Goal: Information Seeking & Learning: Understand process/instructions

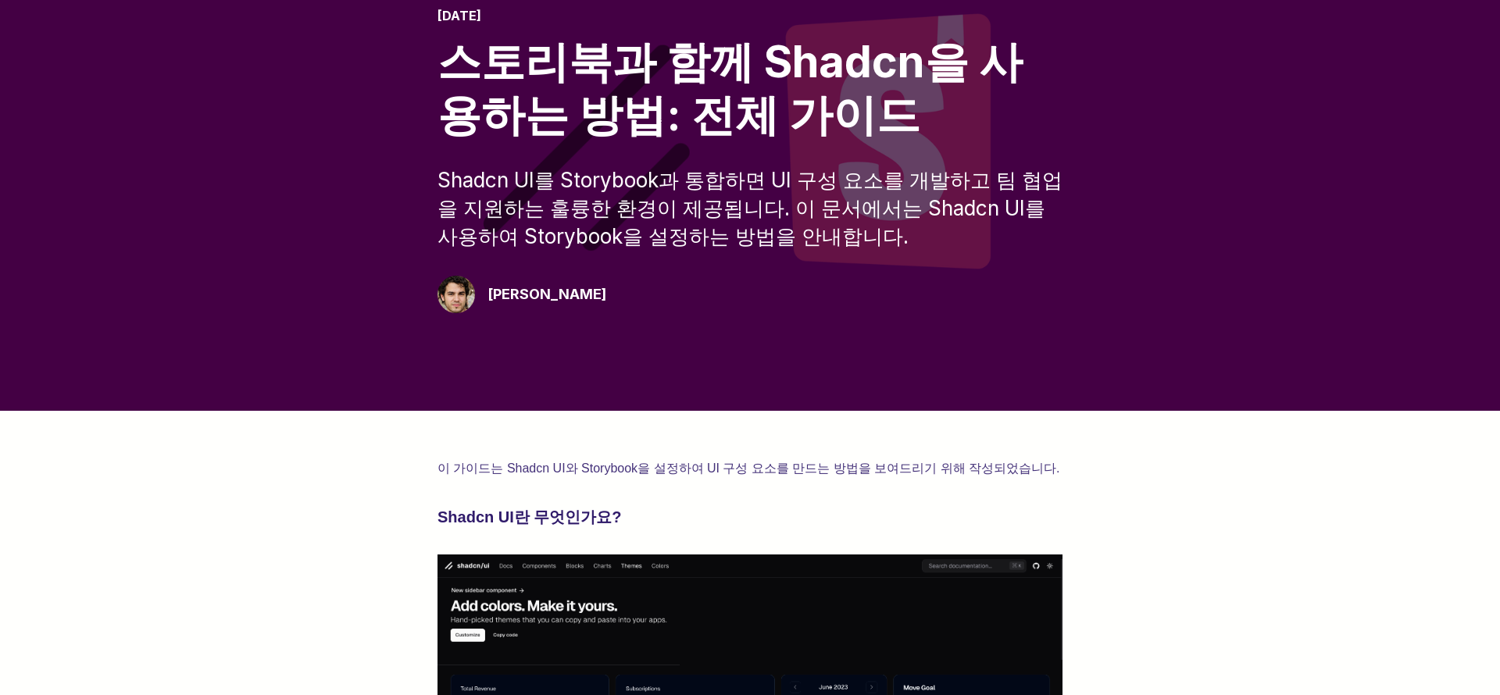
scroll to position [38, 0]
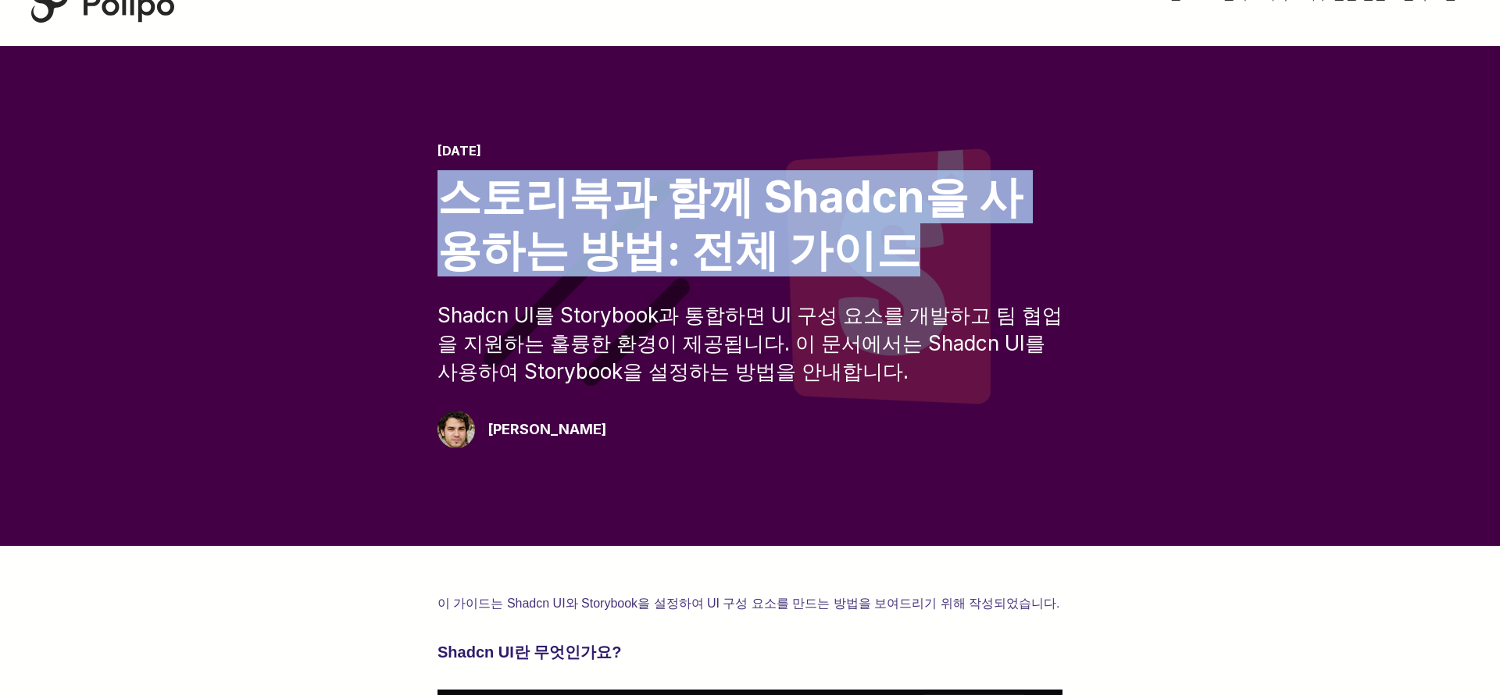
drag, startPoint x: 437, startPoint y: 191, endPoint x: 874, endPoint y: 291, distance: 448.8
click at [881, 295] on div "2024년 11월 30일 스토리북과 함께 Shadcn을 사용하는 방법: 전체 가이드 Shadcn UI를 Storybook과 통합하면 UI 구성…" at bounding box center [750, 296] width 625 height 305
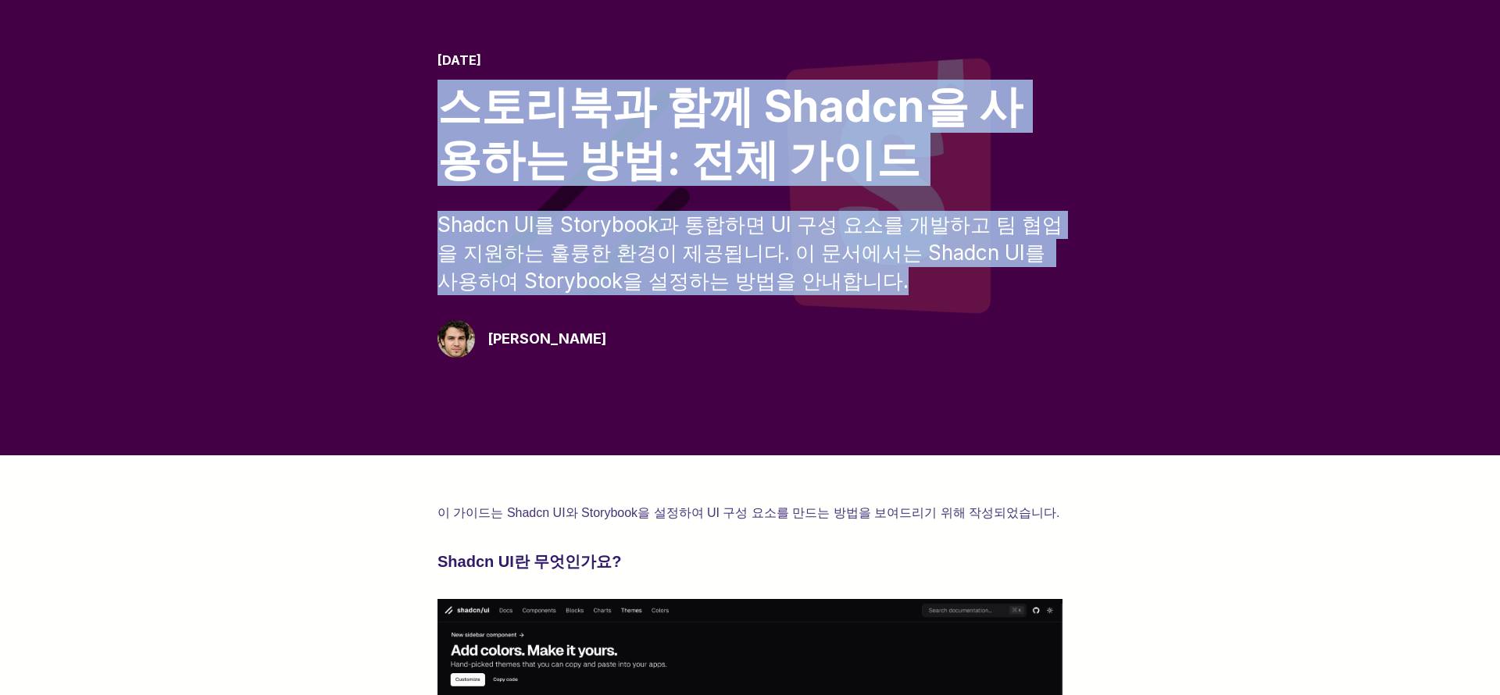
click at [864, 283] on div "Shadcn UI를 Storybook과 통합하면 UI 구성 요소를 개발하고 팀 협업을 지원하는 훌륭한 환경이 제공됩니다. 이 문서에서는 Sha…" at bounding box center [750, 253] width 625 height 84
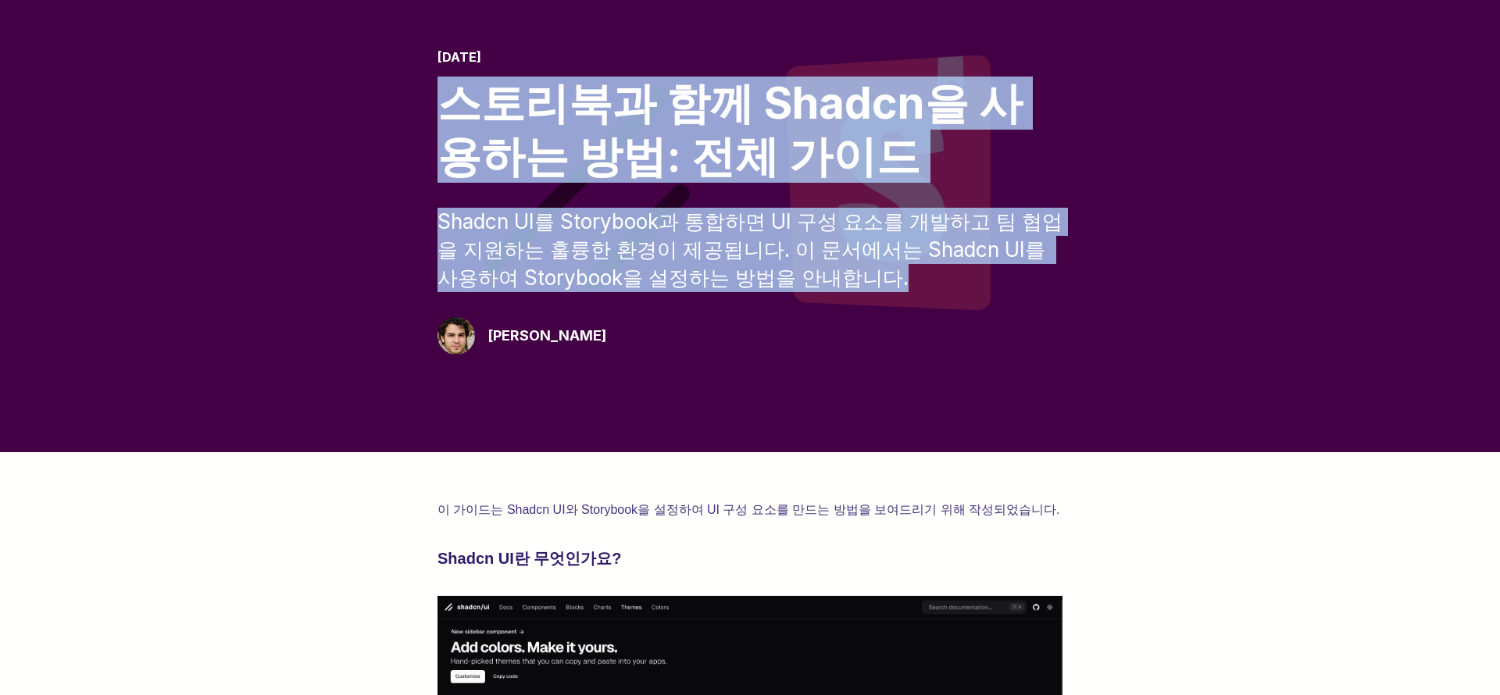
scroll to position [134, 0]
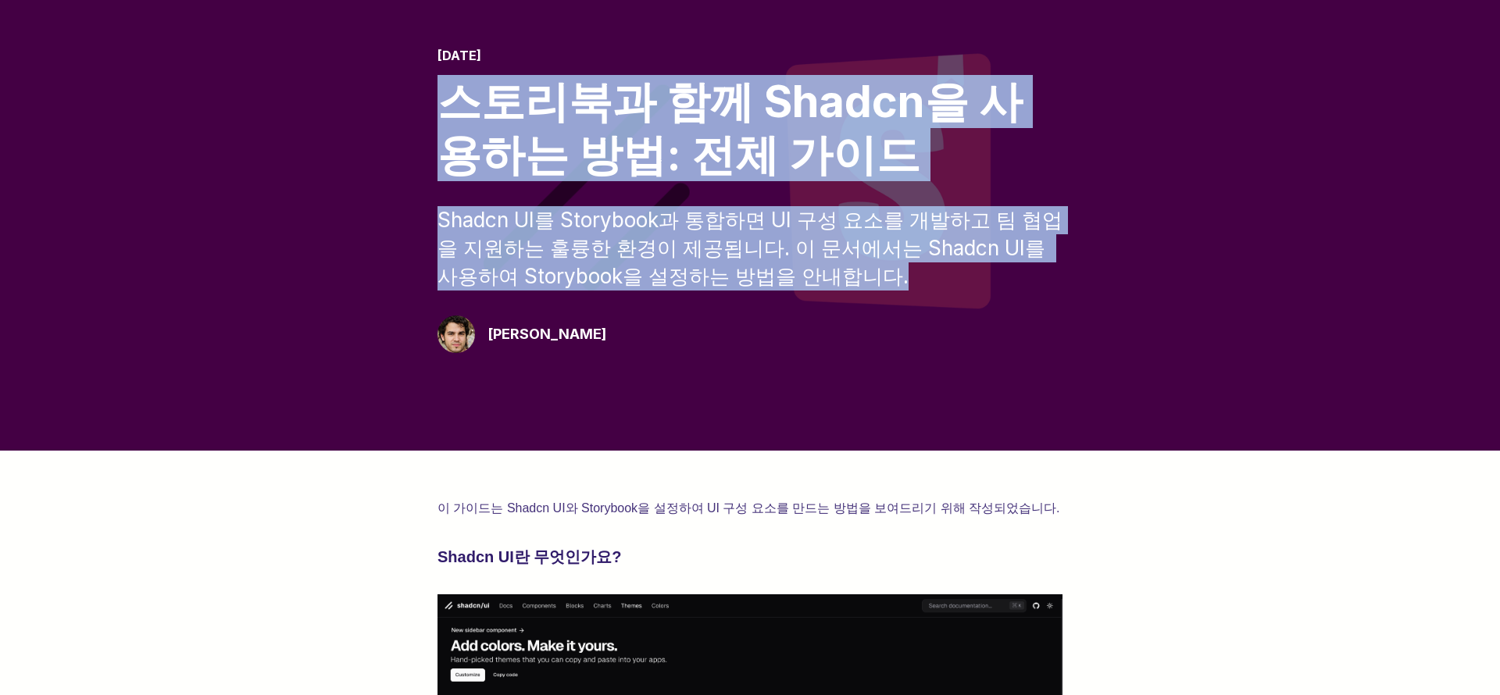
copy div "스토리북과 함께 Shadcn을 사용하는 방법: 전체 가이드 Shadcn UI를 Storybook과 통합하면 UI 구성 요소를 개발하고 팀 협업…"
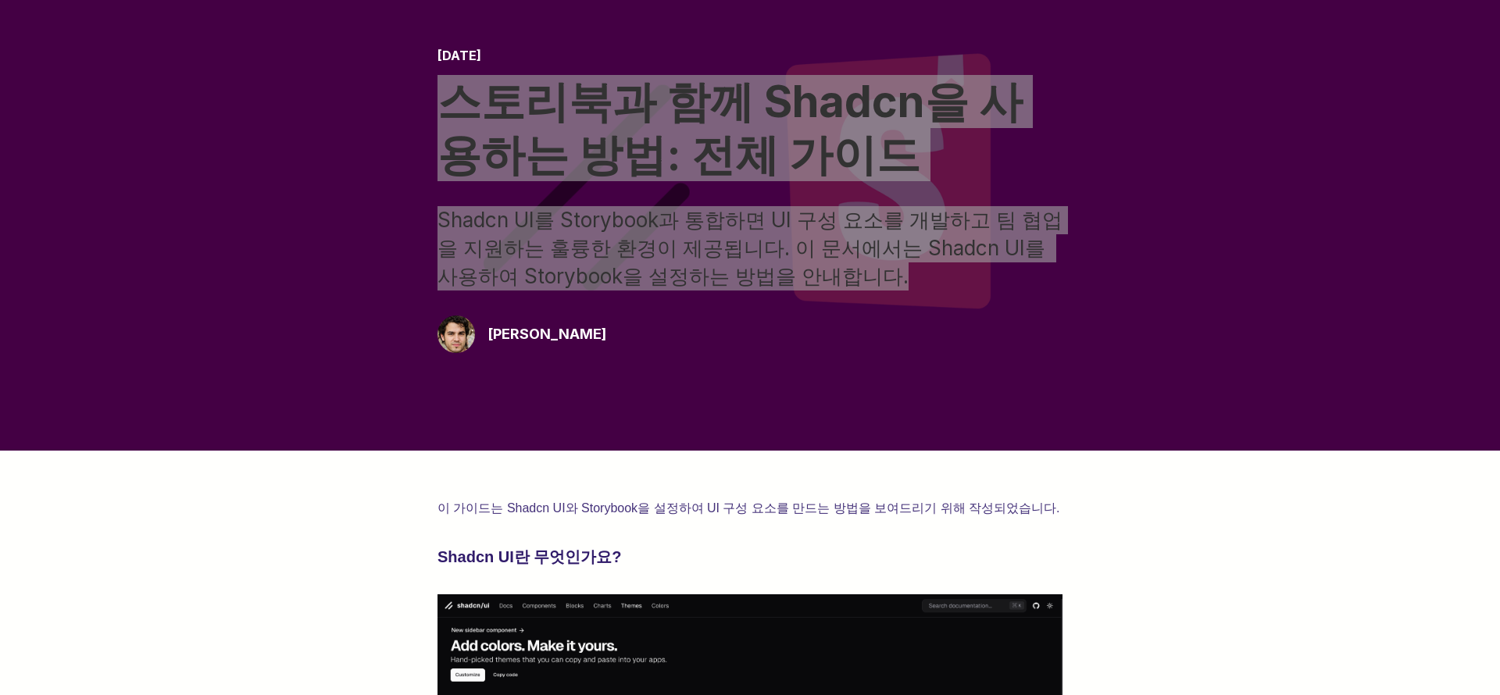
scroll to position [127, 0]
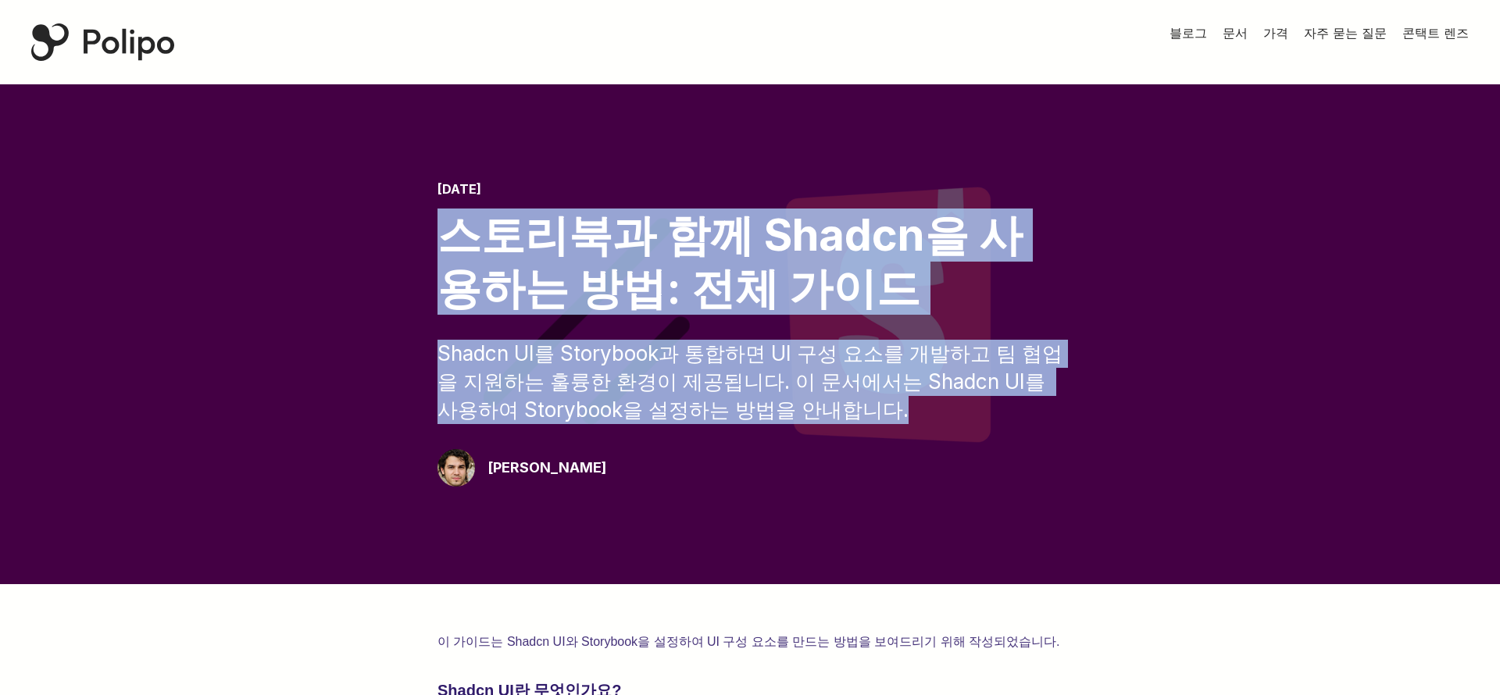
drag, startPoint x: 441, startPoint y: 227, endPoint x: 924, endPoint y: 401, distance: 513.1
click at [930, 405] on div "2024년 11월 30일 스토리북과 함께 Shadcn을 사용하는 방법: 전체 가이드 Shadcn UI를 Storybook과 통합하면 UI 구성…" at bounding box center [750, 334] width 625 height 305
copy div "스토리북과 함께 Shadcn을 사용하는 방법: 전체 가이드 Shadcn UI를 Storybook과 통합하면 UI 구성 요소를 개발하고 팀 협업…"
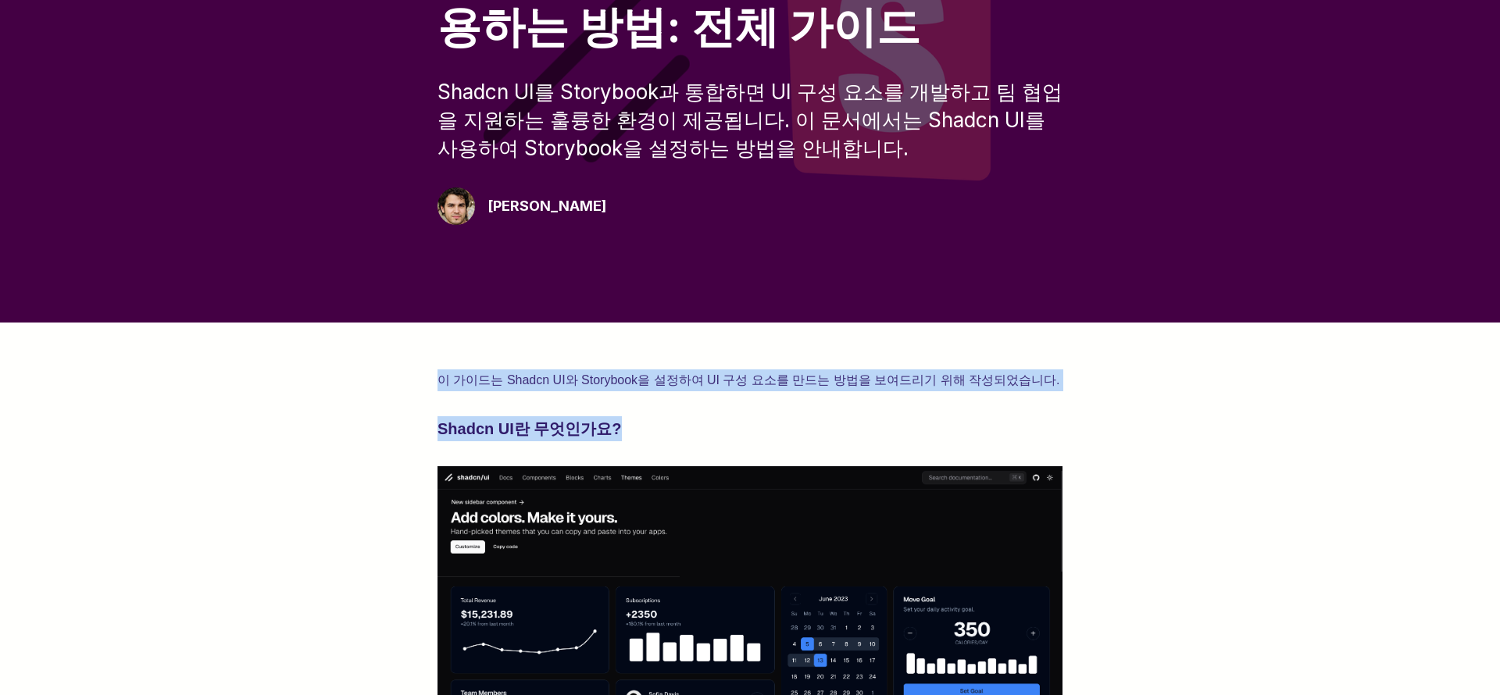
drag, startPoint x: 531, startPoint y: 382, endPoint x: 610, endPoint y: 430, distance: 92.9
copy div "이 가이드는 Shadcn UI와 Storybook을 설정하여 UI 구성 요소를 만드는 방법을 보여드리기 위해 작성되었습니다. Shadcn UI…"
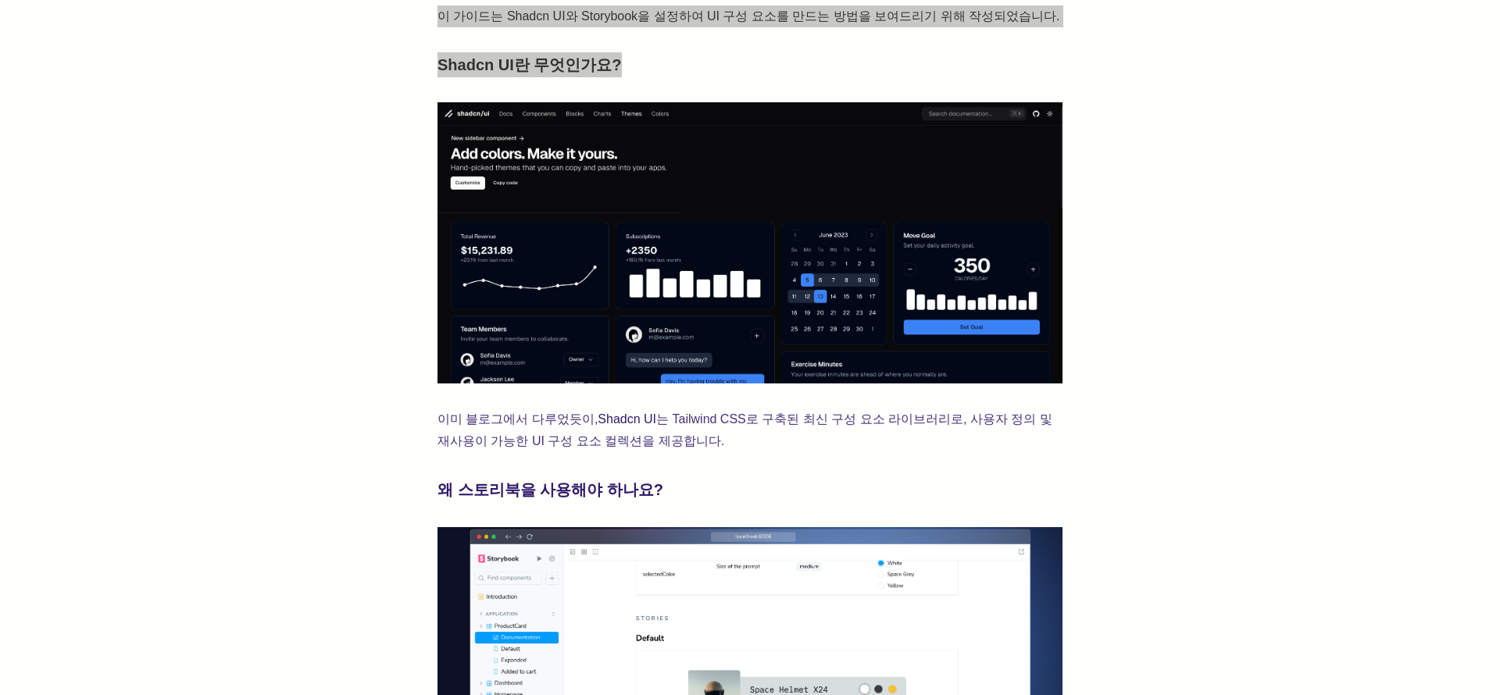
scroll to position [618, 0]
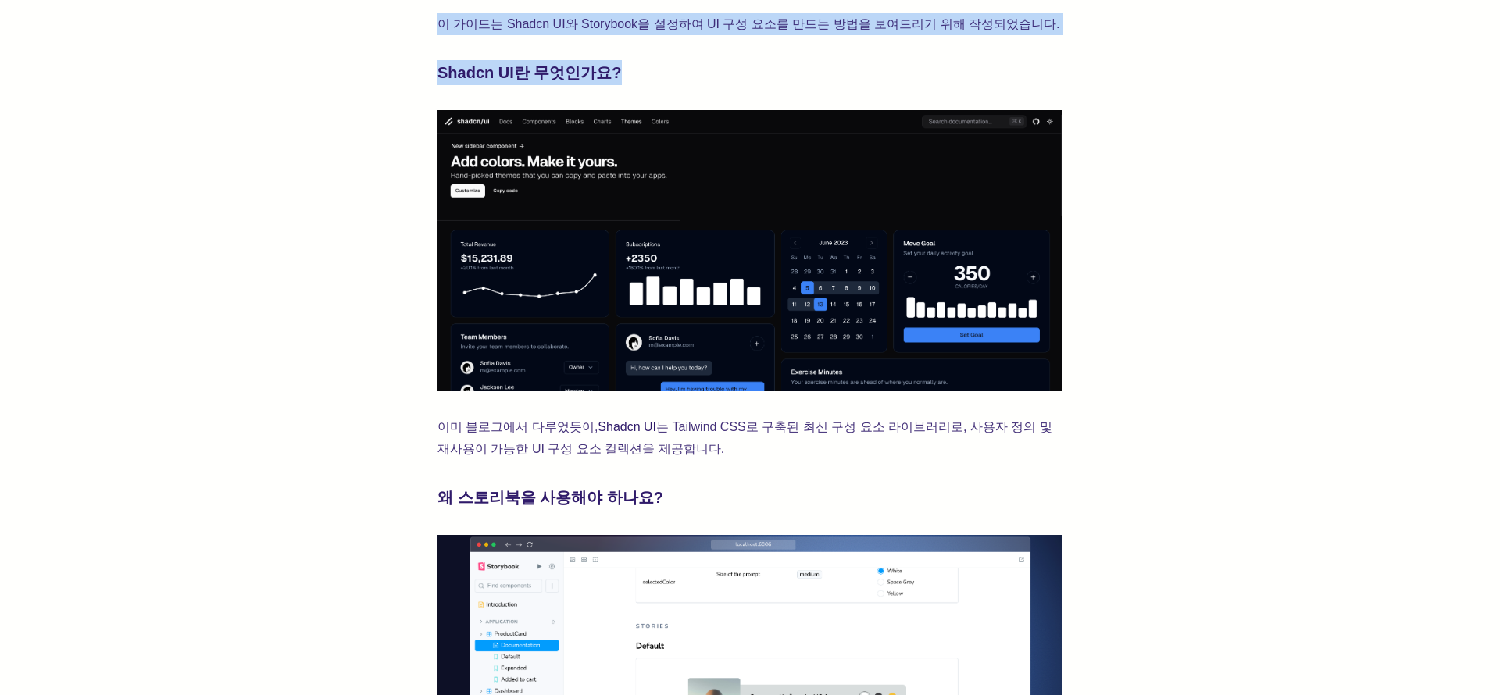
click at [694, 79] on h3 "Shadcn UI란 무엇인가요?" at bounding box center [750, 72] width 625 height 25
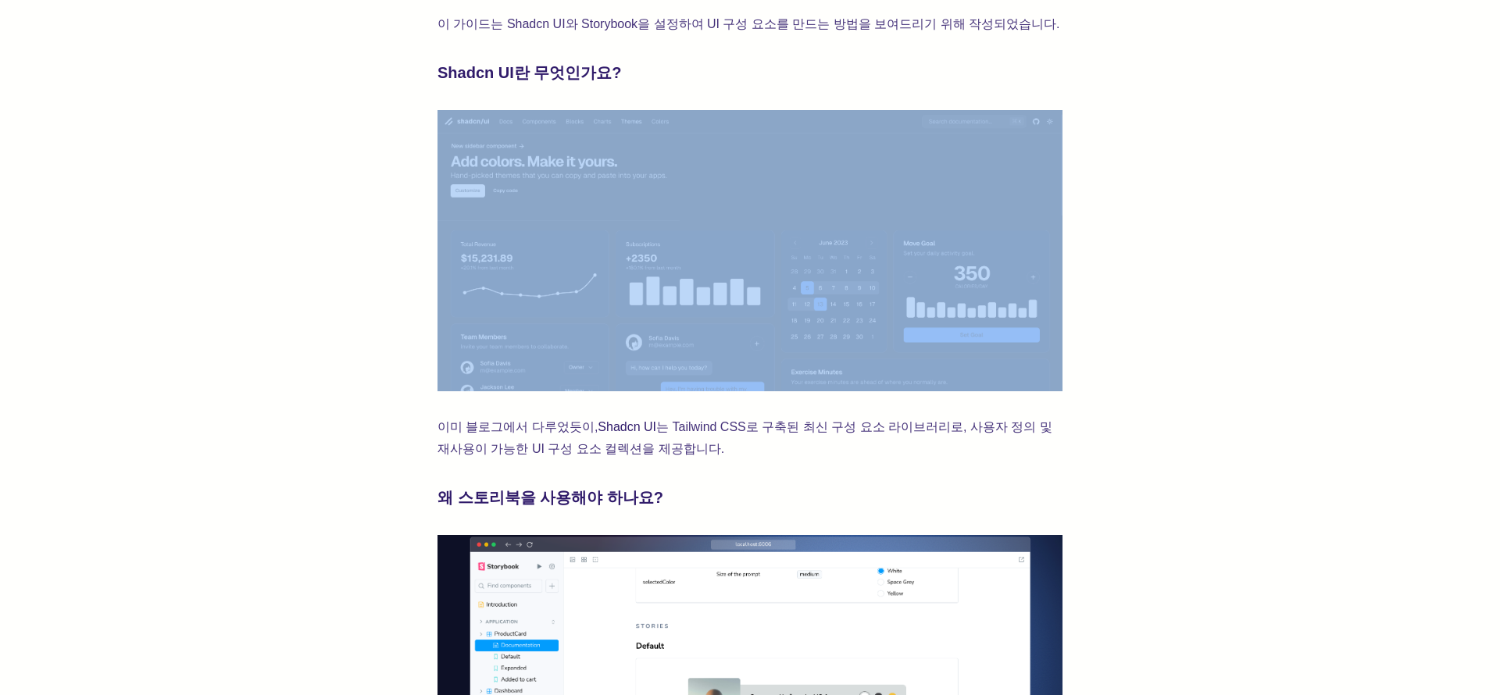
drag, startPoint x: 741, startPoint y: 113, endPoint x: 1017, endPoint y: 245, distance: 305.8
click at [895, 269] on img at bounding box center [750, 250] width 625 height 281
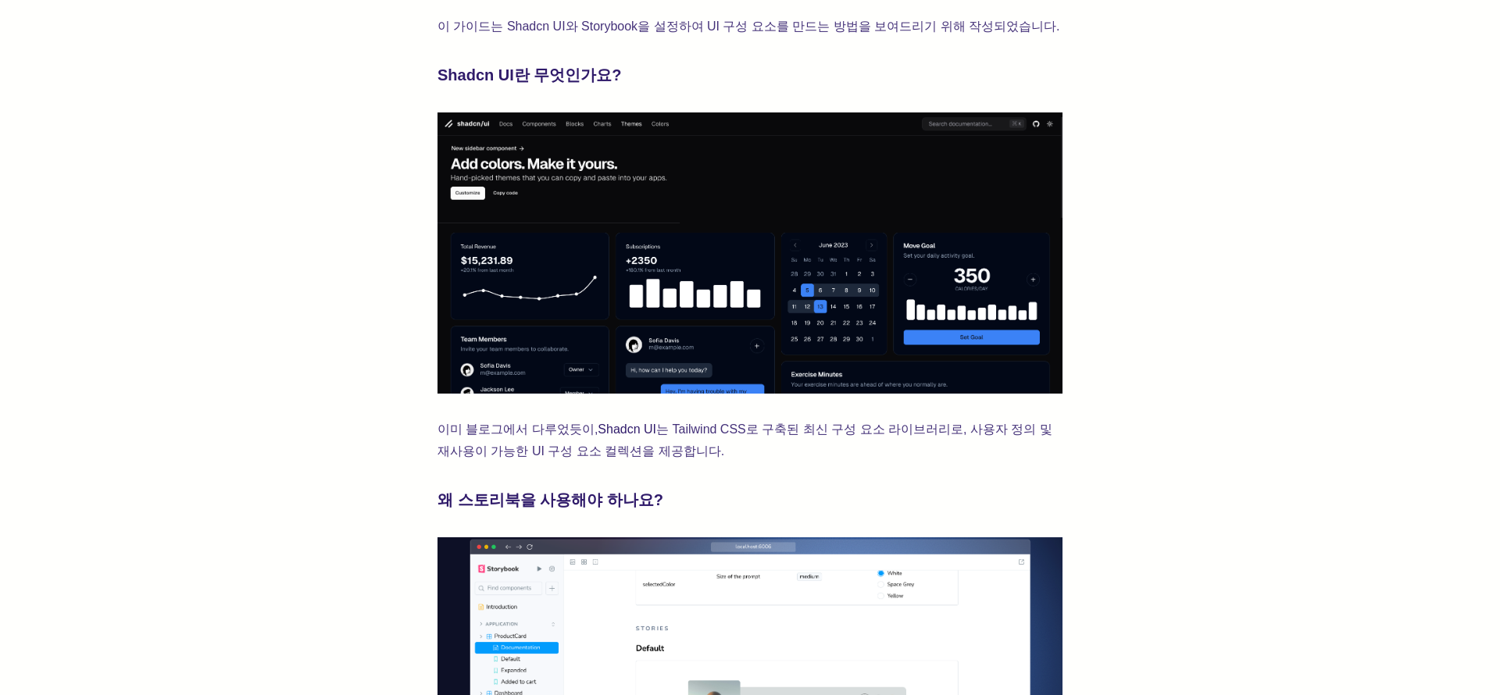
drag, startPoint x: 576, startPoint y: 429, endPoint x: 677, endPoint y: 457, distance: 104.6
click at [681, 456] on p "이미 블로그에서 다루었듯이, Shadcn UI 는 Tailwind CSS로 구축된 최신 구성 요소 라이브러리로, 사용자 정의 및 재사용이 가능…" at bounding box center [750, 441] width 625 height 44
click at [677, 457] on p "이미 블로그에서 다루었듯이, Shadcn UI 는 Tailwind CSS로 구축된 최신 구성 요소 라이브러리로, 사용자 정의 및 재사용이 가능…" at bounding box center [750, 441] width 625 height 44
drag, startPoint x: 639, startPoint y: 451, endPoint x: 577, endPoint y: 431, distance: 65.0
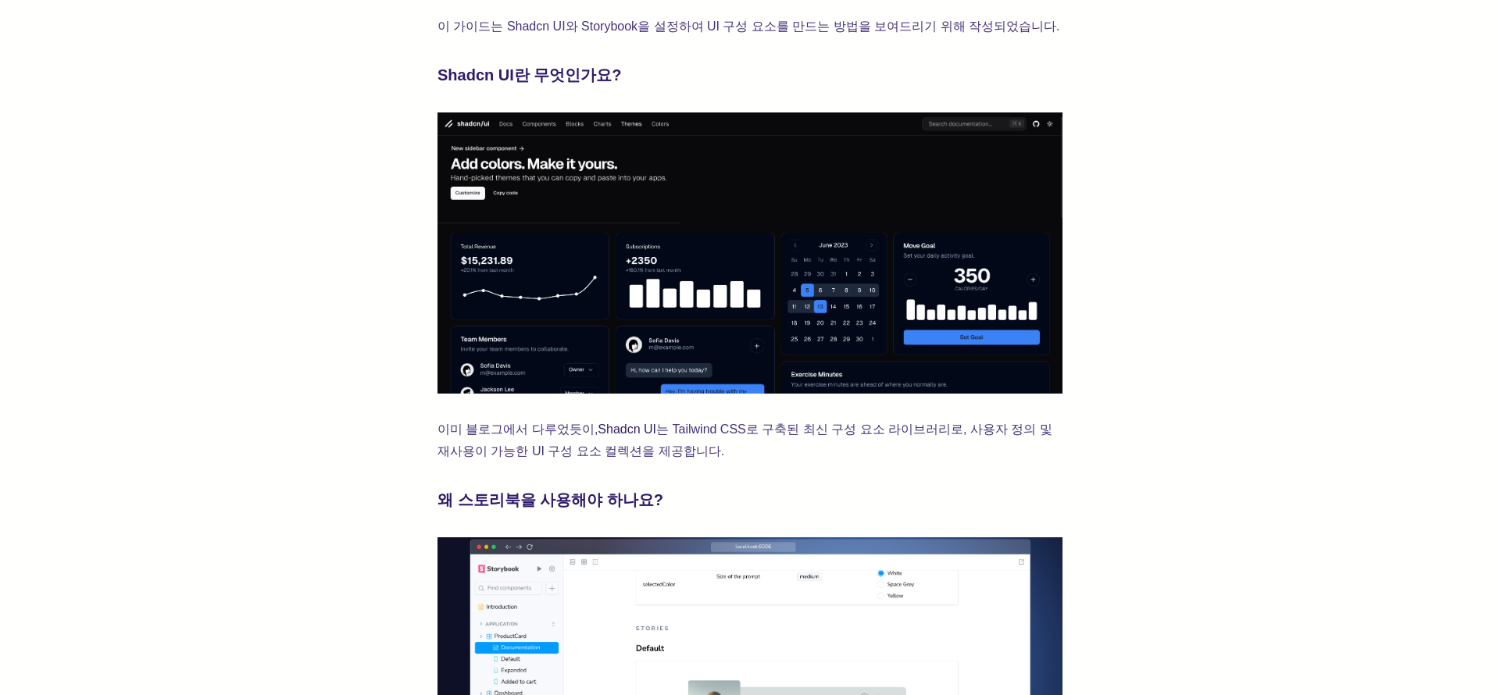
click at [577, 431] on p "이미 블로그에서 다루었듯이, Shadcn UI 는 Tailwind CSS로 구축된 최신 구성 요소 라이브러리로, 사용자 정의 및 재사용이 가능…" at bounding box center [750, 441] width 625 height 44
copy p "Shadcn UI 는 Tailwind CSS로 구축된 최신 구성 요소 라이브러리로, 사용자 정의 및 재사용이 가능한 UI 구성 요소 컬렉션을 …"
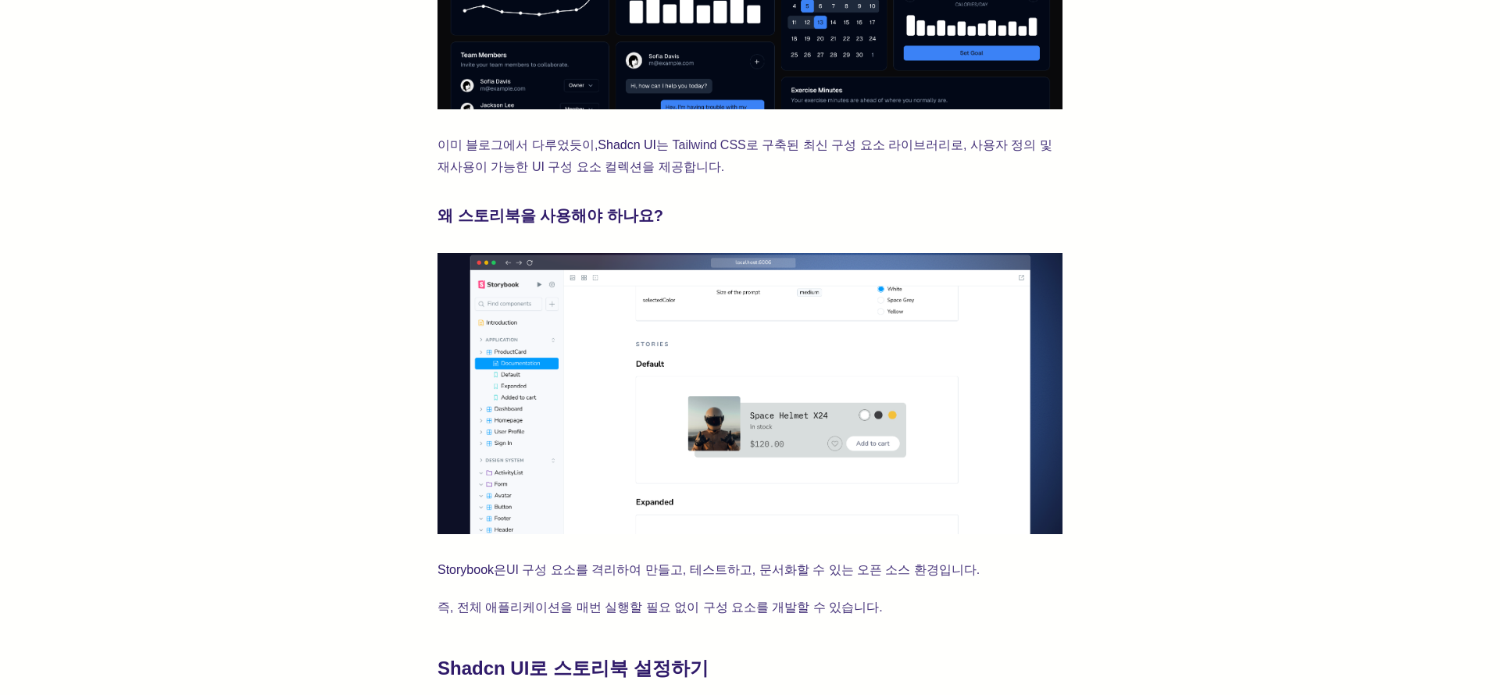
scroll to position [911, 0]
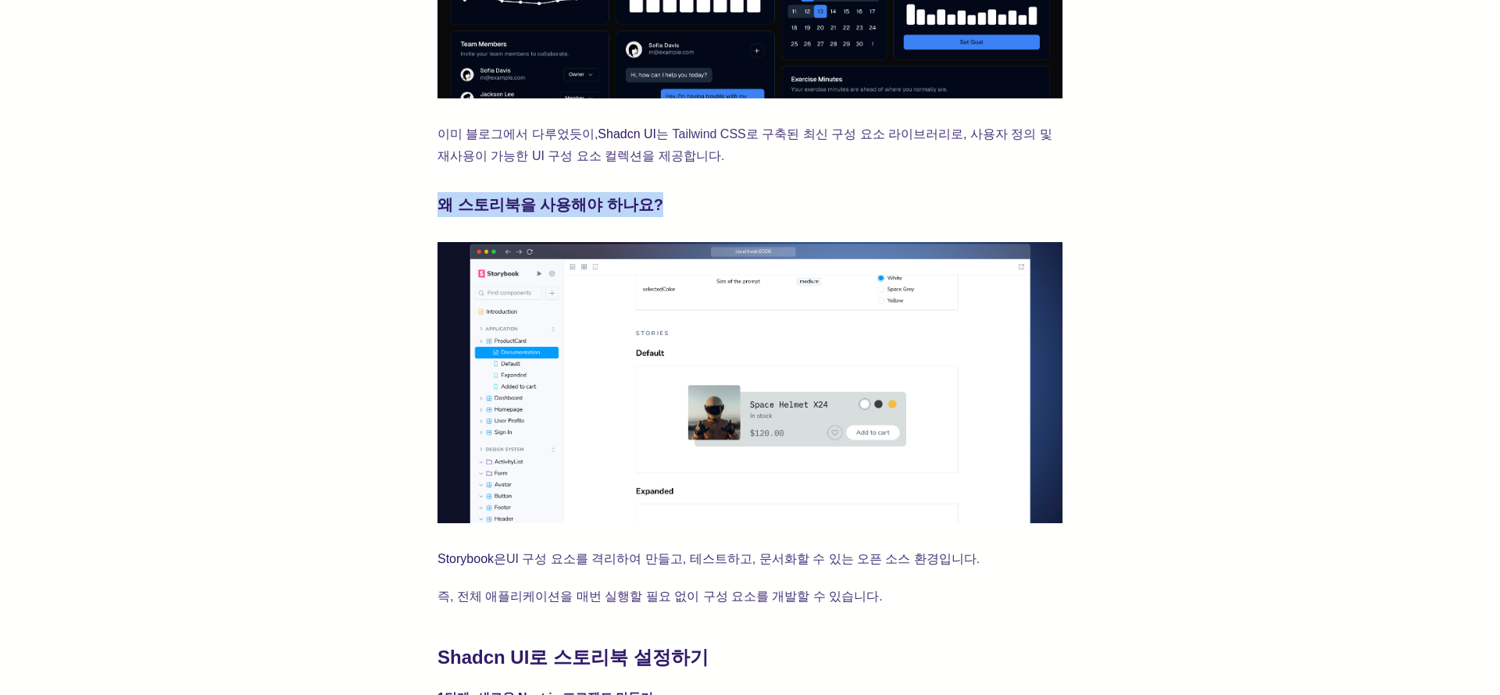
drag, startPoint x: 429, startPoint y: 205, endPoint x: 678, endPoint y: 208, distance: 249.3
copy font "왜 스토리북을 사용해야 하나요?"
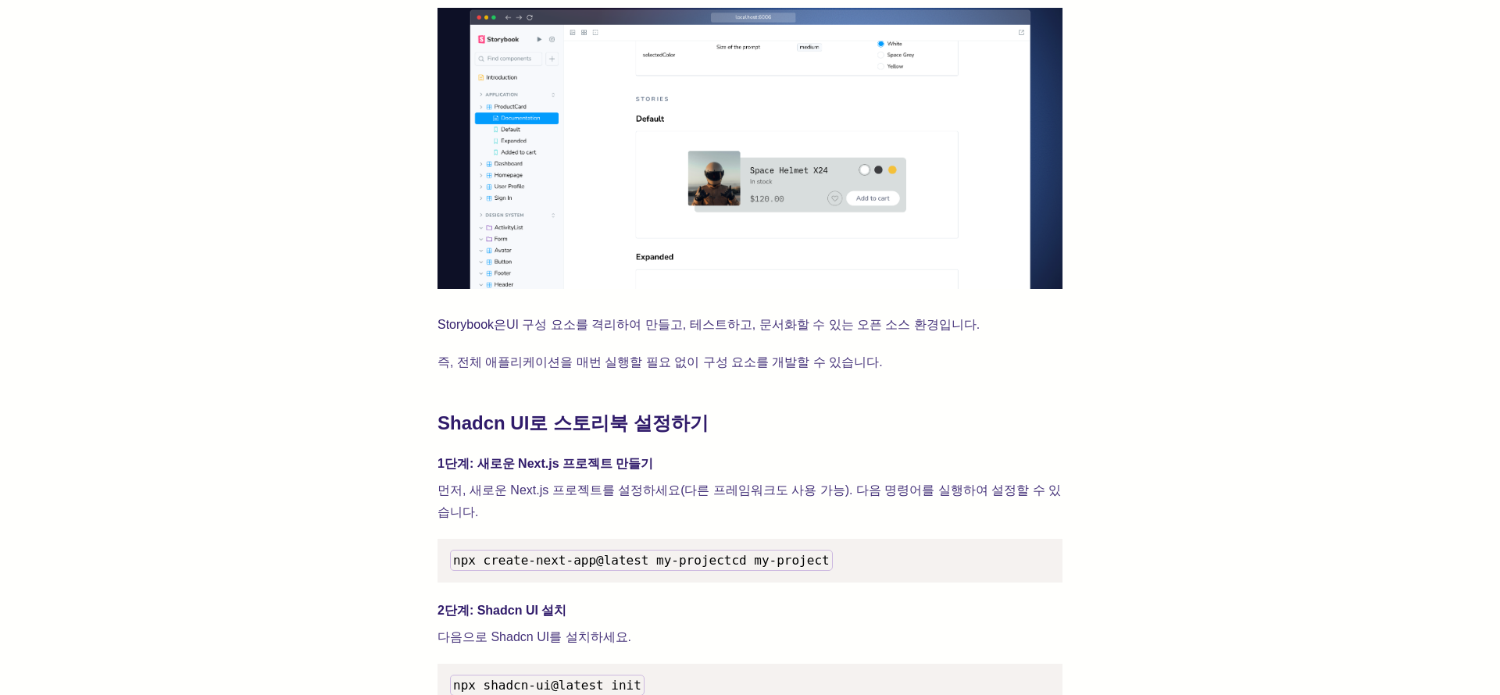
scroll to position [1238, 0]
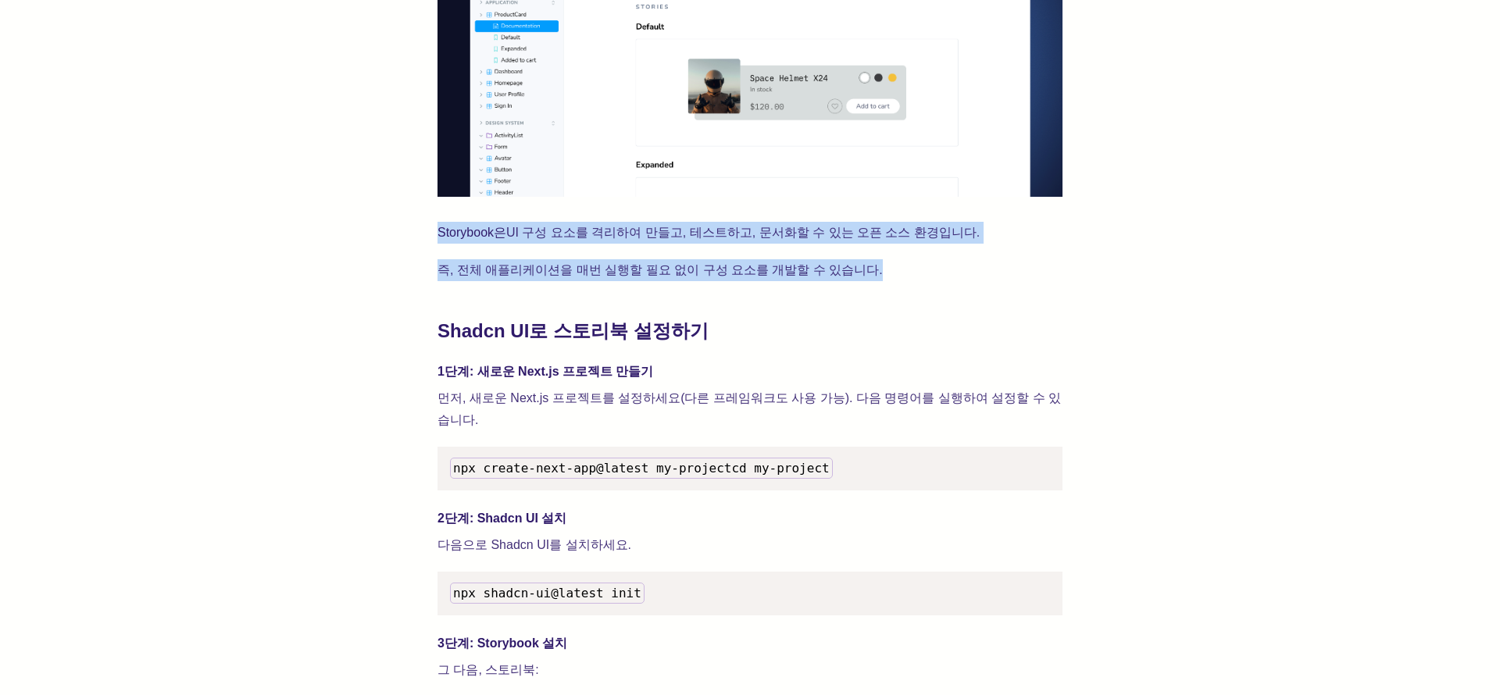
drag, startPoint x: 436, startPoint y: 234, endPoint x: 871, endPoint y: 286, distance: 438.4
copy div "Storybook은 UI 구성 요소를 격리하여 만들고, 테스트하고, 문서화할 수 있는 오픈 소스 환경입니다. 즉, 전체 애플리케이션을 매번 실…"
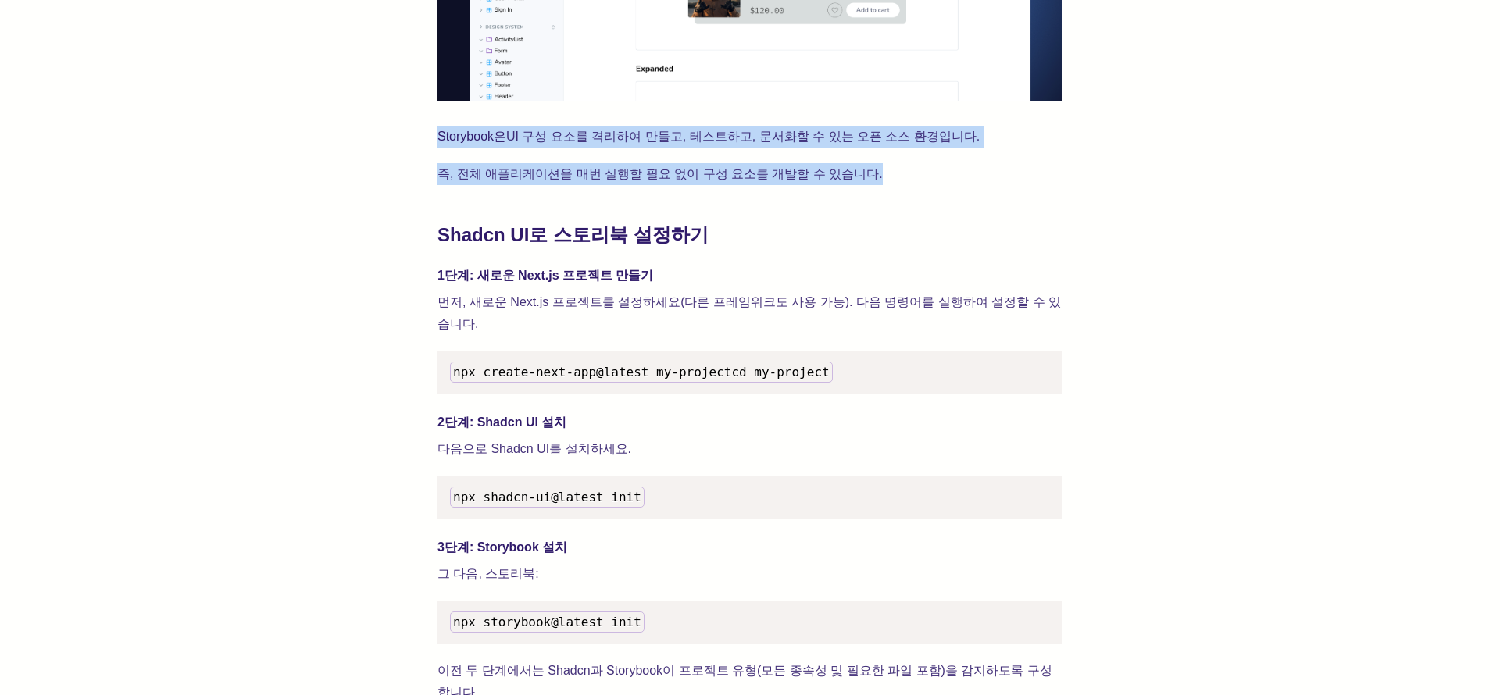
scroll to position [1413, 0]
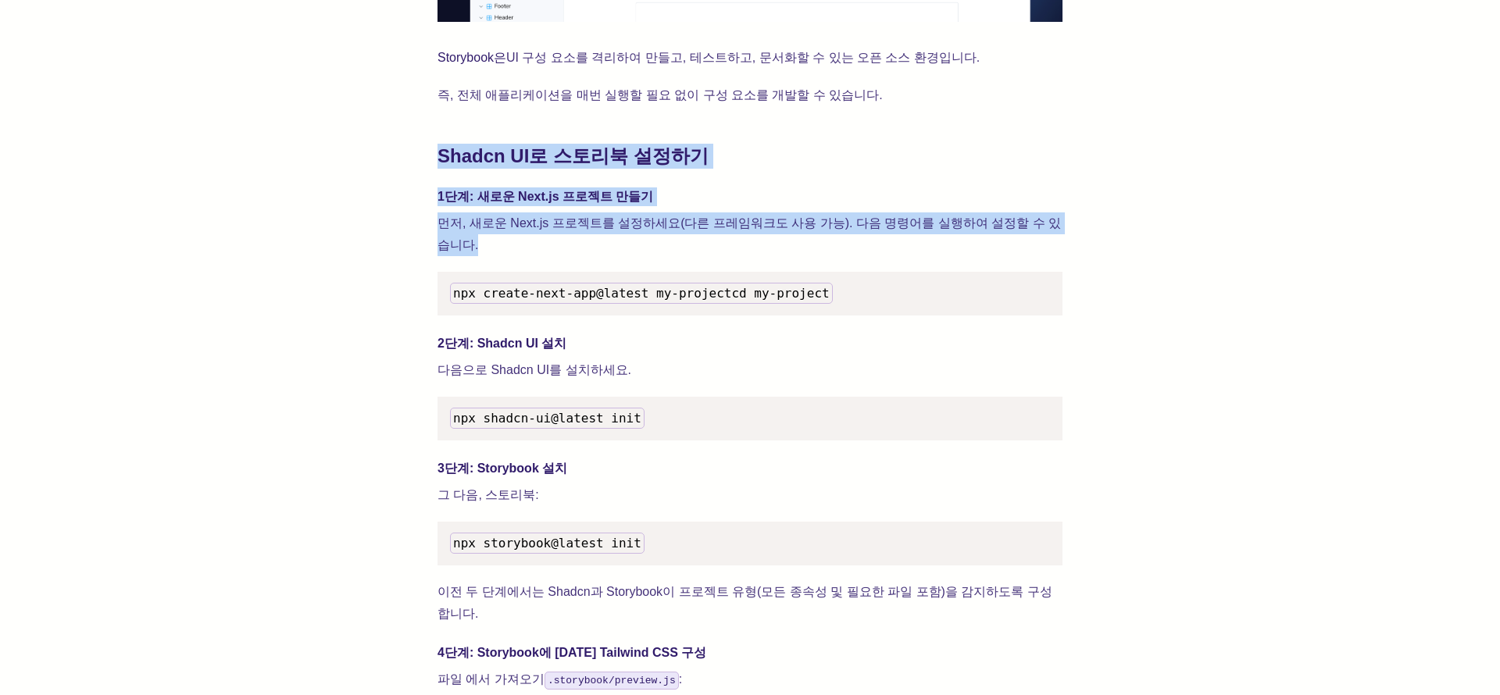
drag, startPoint x: 440, startPoint y: 155, endPoint x: 1056, endPoint y: 226, distance: 619.7
copy div "Shadcn UI로 스토리북 설정하기 1단계: 새로운 Next.js 프로젝트 만들기 먼저, 새로운 Next.js 프로젝트를 설정하세요(다른 프…"
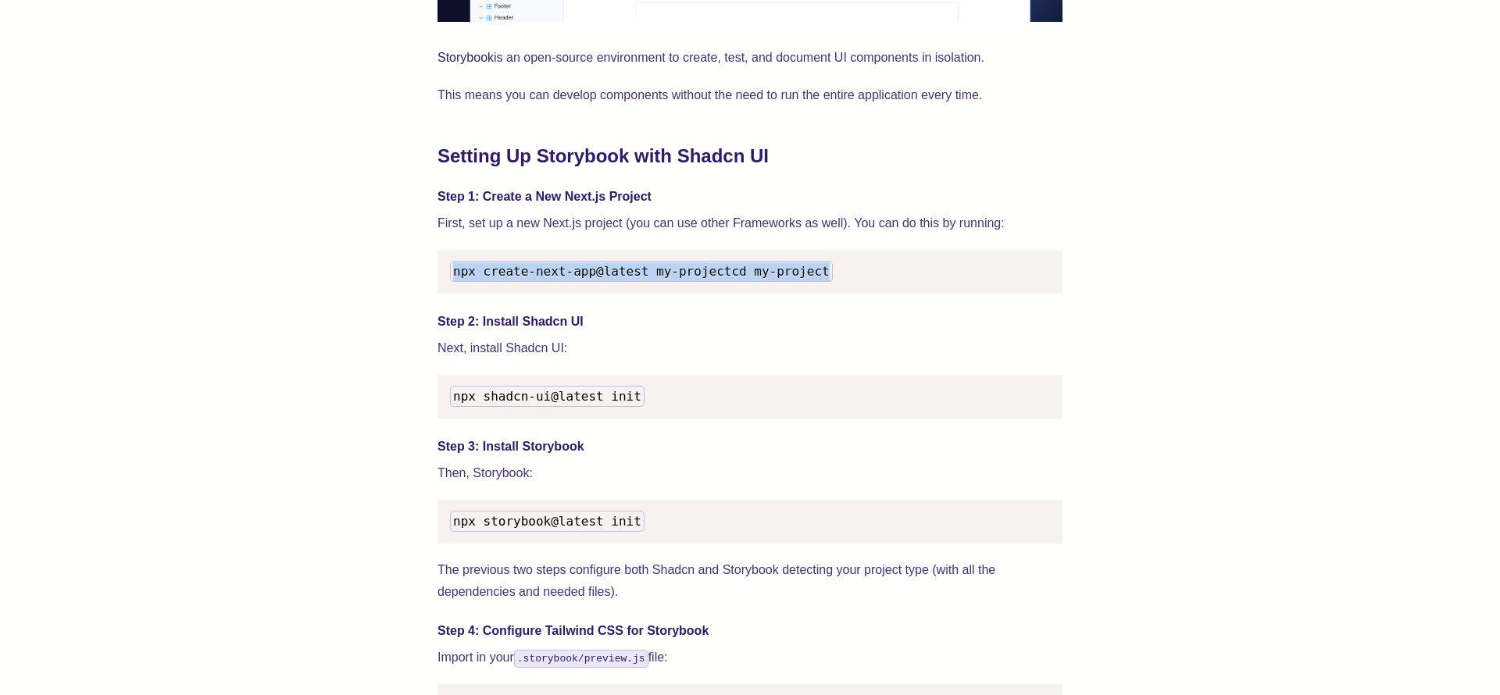
drag, startPoint x: 456, startPoint y: 273, endPoint x: 520, endPoint y: 347, distance: 97.5
click at [607, 294] on pre "npx create-next-app@latest my-project cd my-project" at bounding box center [750, 272] width 625 height 44
copy code "npx create-next-app@latest my-project cd my-project"
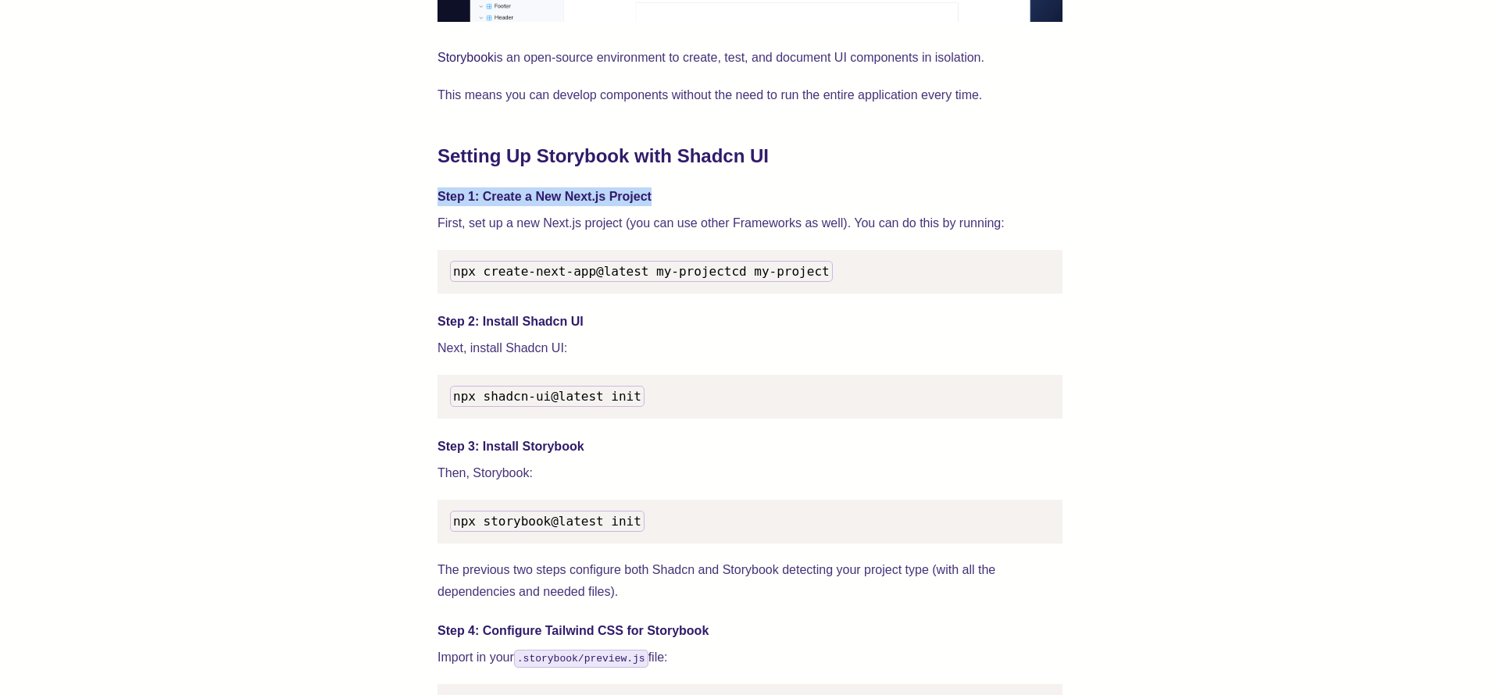
drag, startPoint x: 437, startPoint y: 195, endPoint x: 631, endPoint y: 195, distance: 194.6
click at [631, 195] on h4 "Step 1: Create a New Next.js Project" at bounding box center [750, 197] width 625 height 19
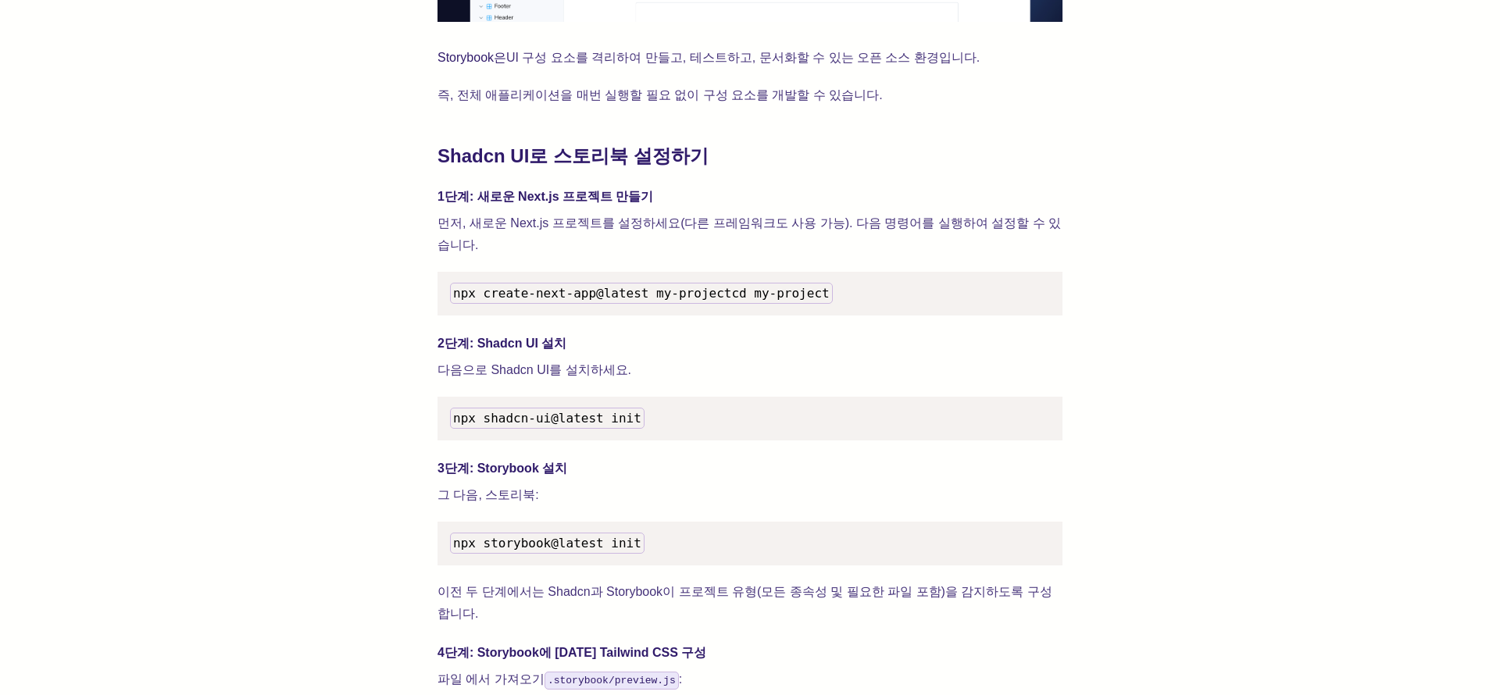
drag, startPoint x: 877, startPoint y: 160, endPoint x: 843, endPoint y: 159, distance: 34.4
click at [877, 160] on h2 "Shadcn UI로 스토리북 설정하기" at bounding box center [750, 156] width 625 height 25
drag, startPoint x: 619, startPoint y: 198, endPoint x: 435, endPoint y: 198, distance: 183.6
copy font "1단계: 새로운 Next.js 프로젝트 만들기"
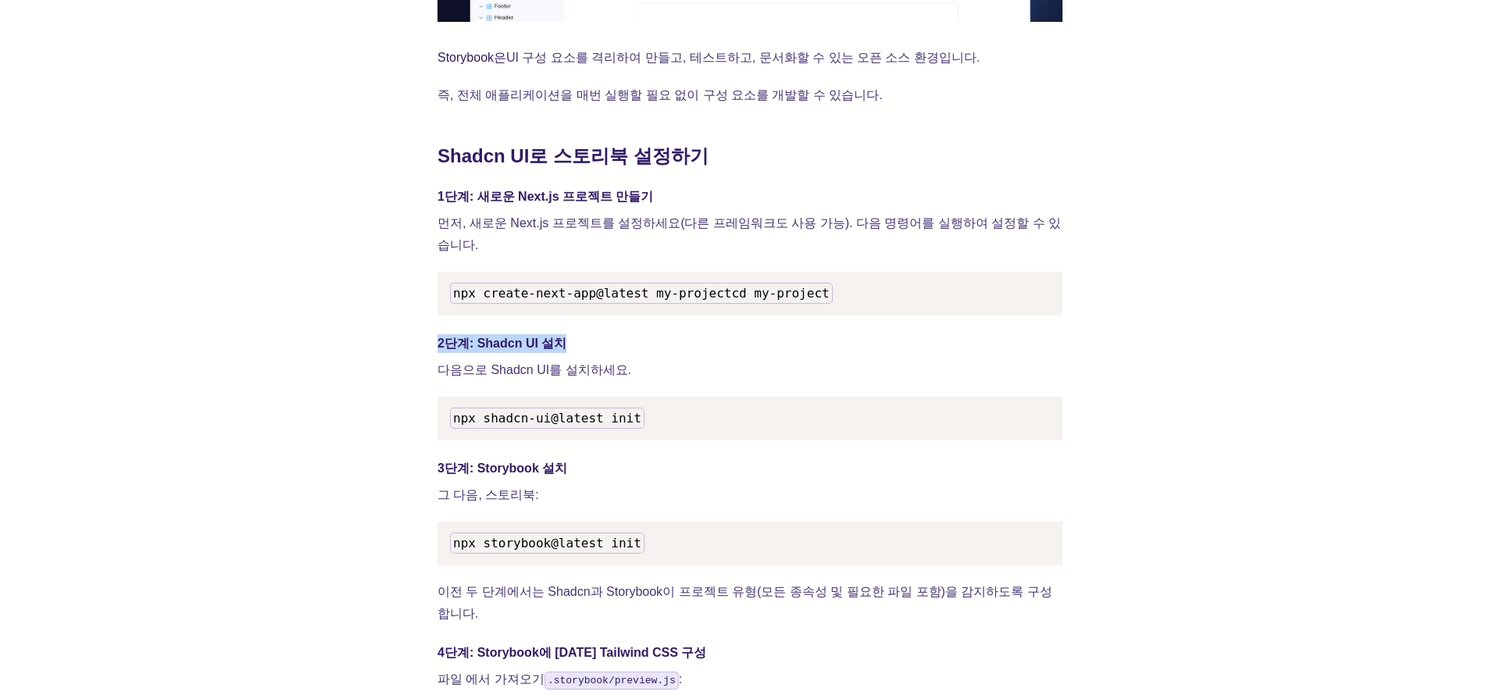
drag, startPoint x: 534, startPoint y: 337, endPoint x: 661, endPoint y: 385, distance: 136.3
drag, startPoint x: 663, startPoint y: 372, endPoint x: 408, endPoint y: 348, distance: 255.9
copy div "2단계: Shadcn UI 설치 다음으로 Shadcn UI를 설치하세요."
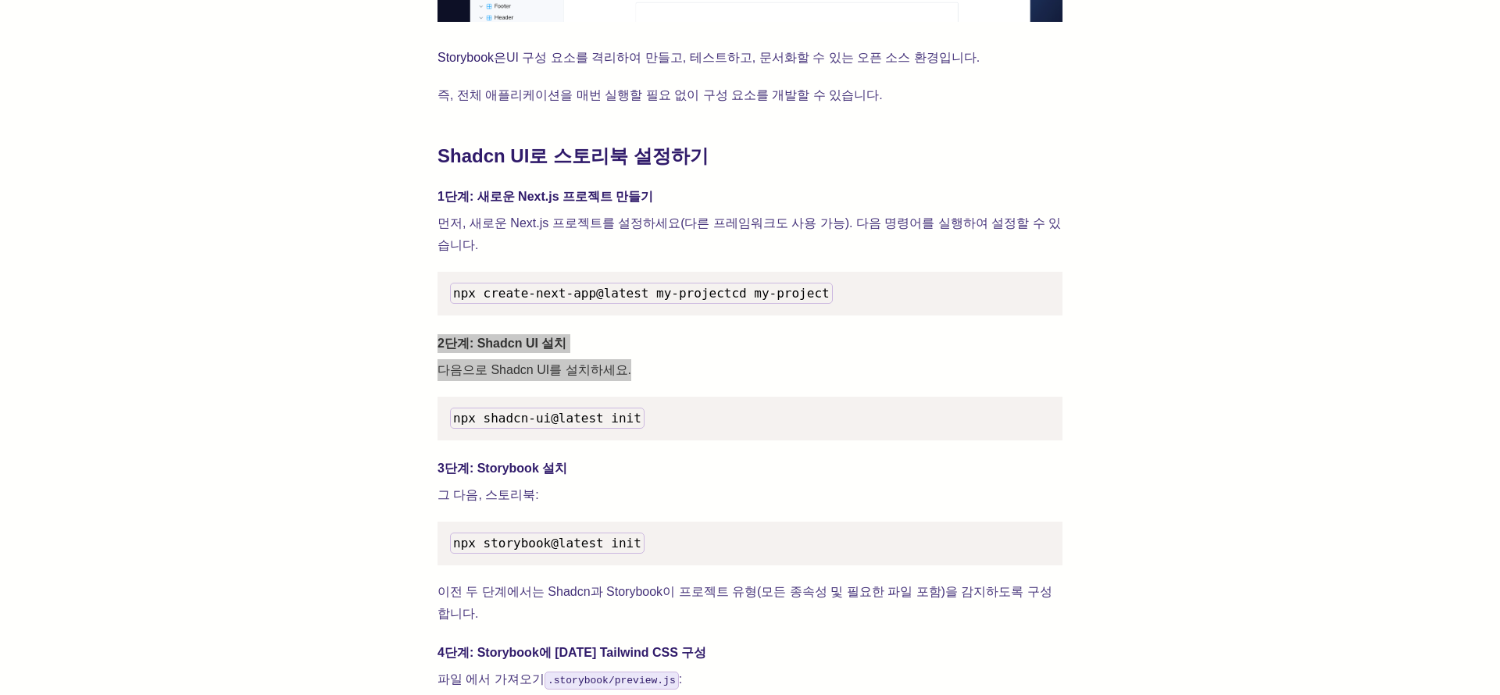
scroll to position [1673, 0]
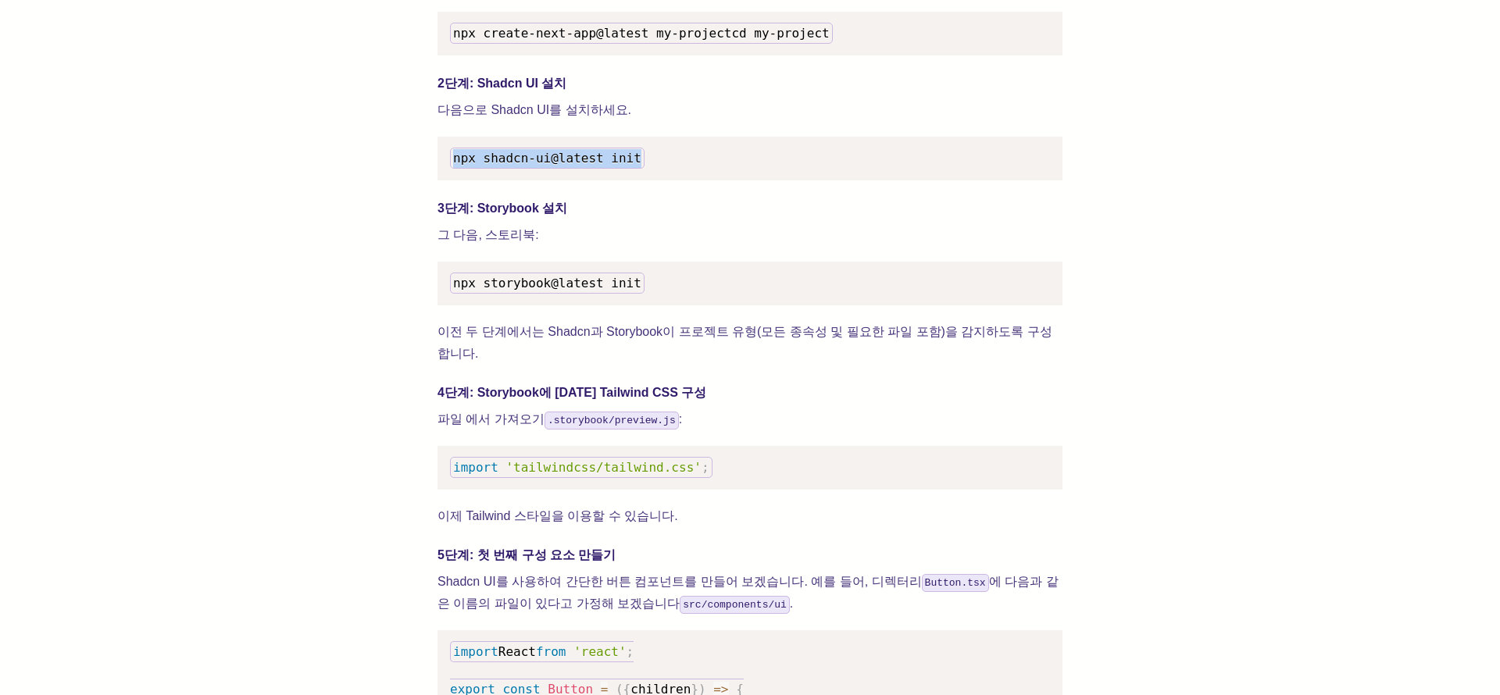
drag, startPoint x: 452, startPoint y: 158, endPoint x: 772, endPoint y: 159, distance: 319.6
click at [772, 159] on pre "npx shadcn-ui@latest init" at bounding box center [750, 159] width 625 height 44
copy span "npx shadcn-ui@latest init"
drag, startPoint x: 545, startPoint y: 237, endPoint x: 392, endPoint y: 214, distance: 154.0
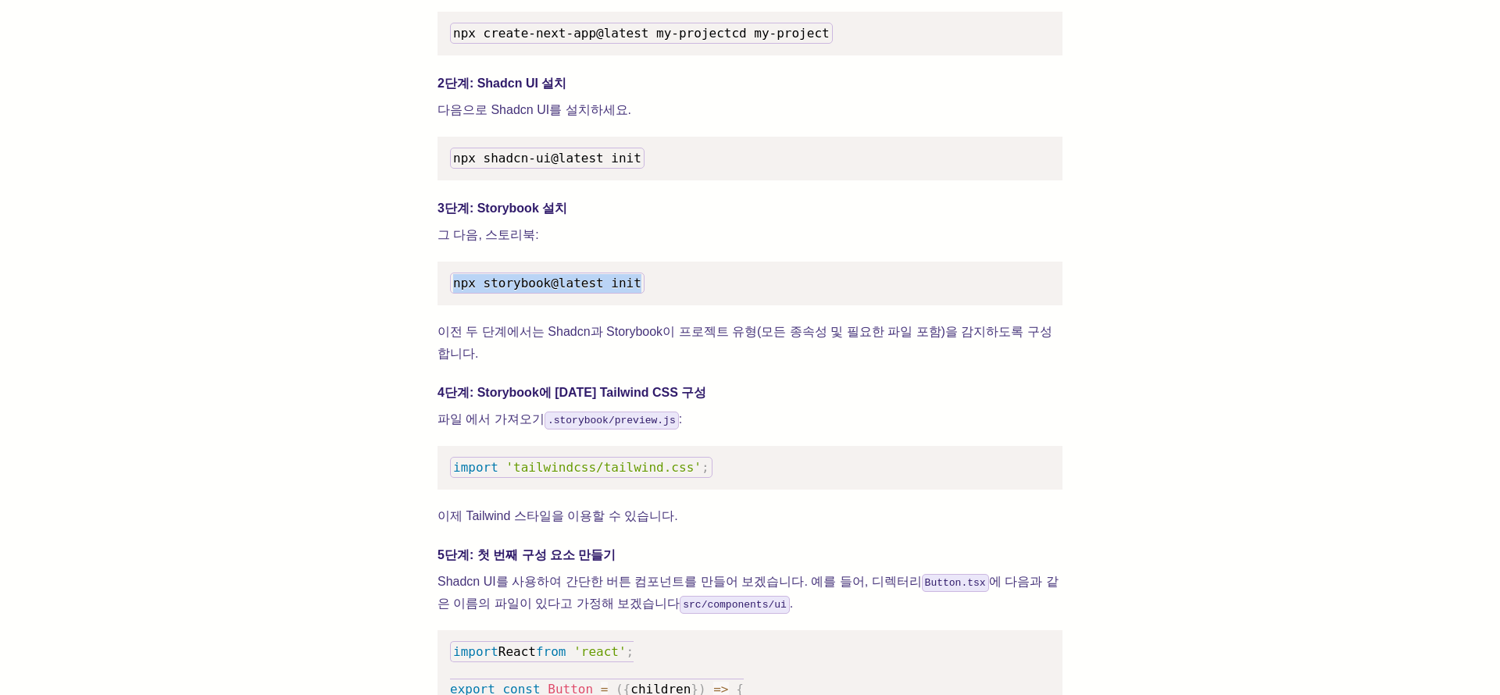
drag, startPoint x: 455, startPoint y: 278, endPoint x: 702, endPoint y: 292, distance: 247.3
click at [716, 285] on pre "npx storybook@latest init" at bounding box center [750, 284] width 625 height 44
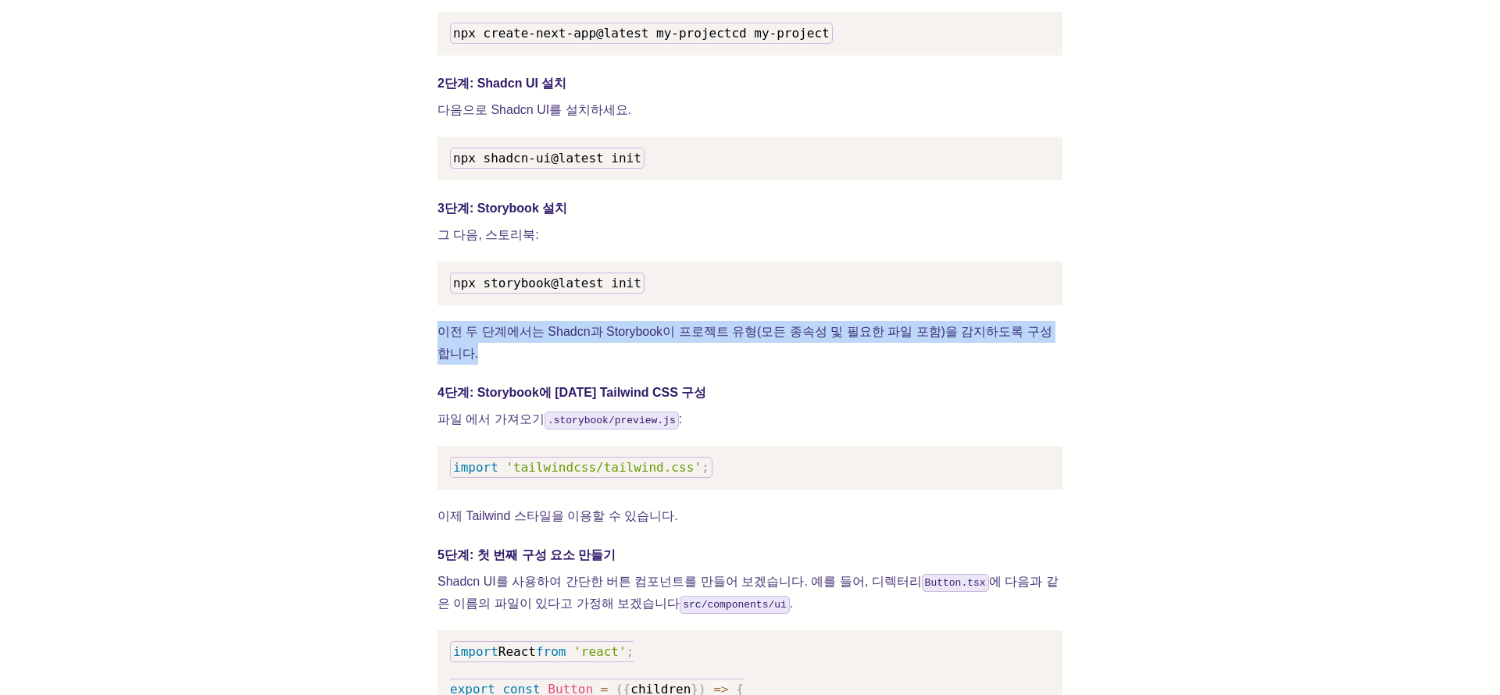
drag, startPoint x: 498, startPoint y: 323, endPoint x: 1131, endPoint y: 345, distance: 633.3
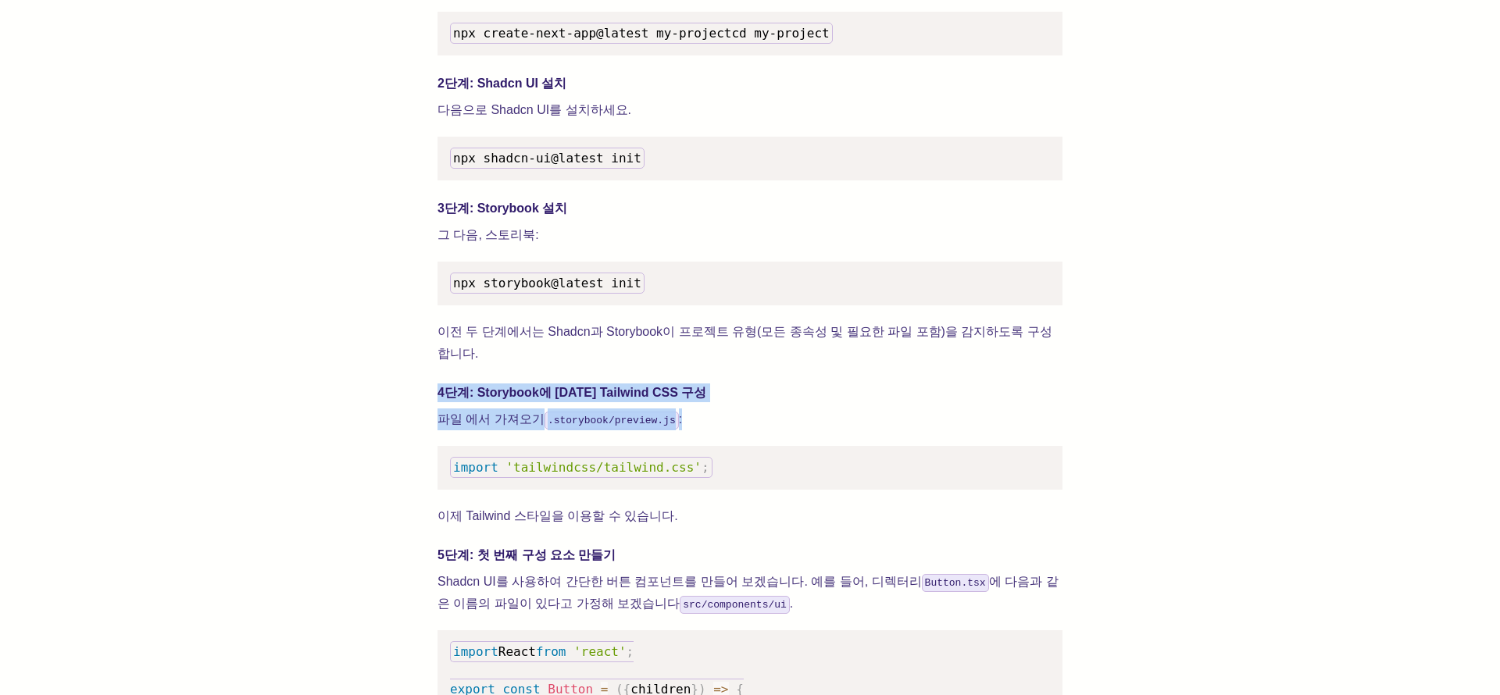
drag, startPoint x: 436, startPoint y: 362, endPoint x: 802, endPoint y: 395, distance: 367.9
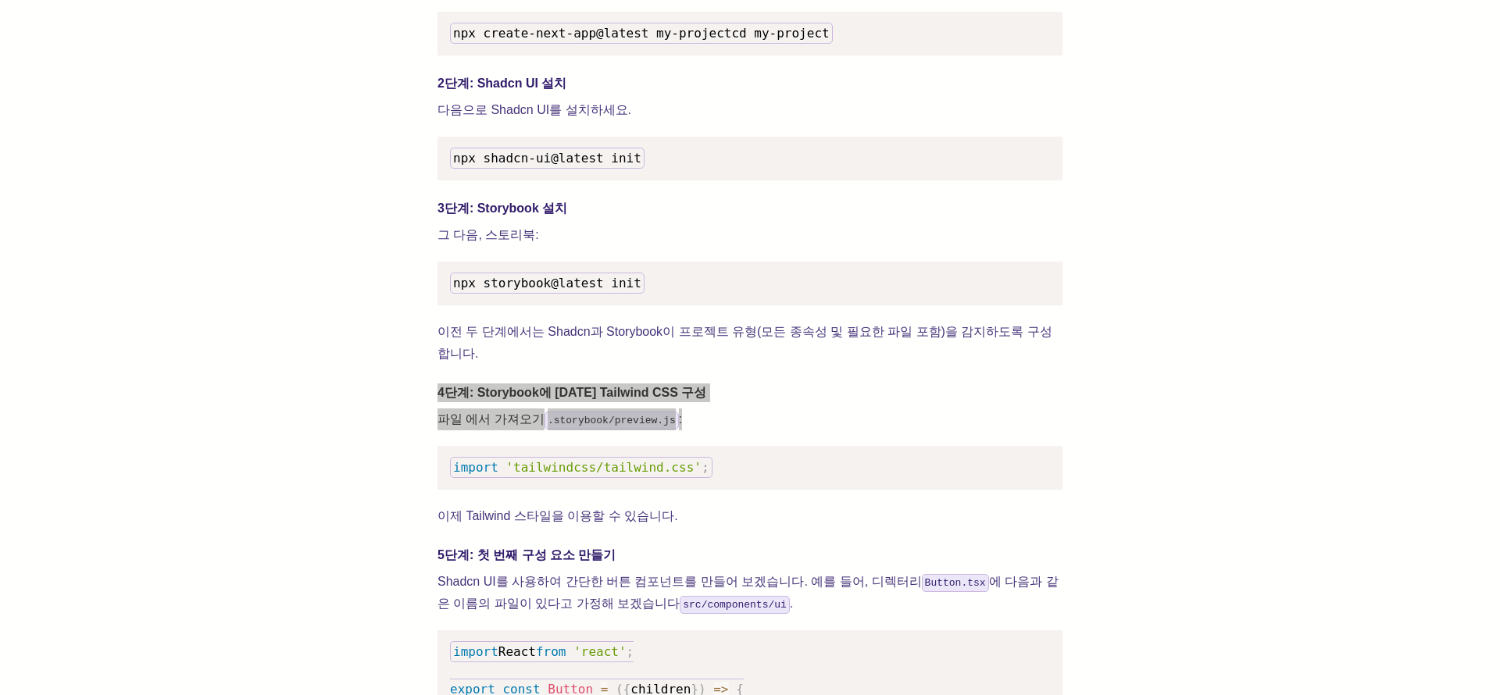
scroll to position [1746, 0]
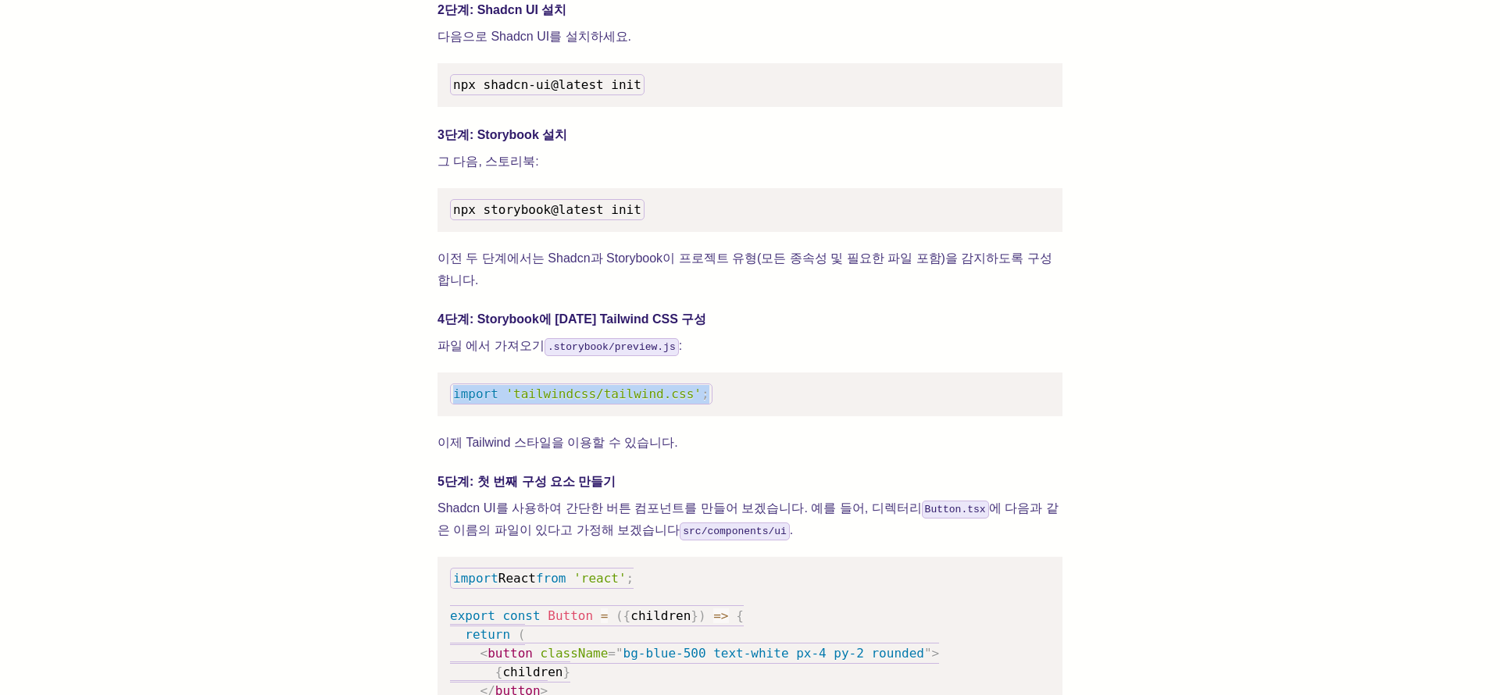
drag, startPoint x: 454, startPoint y: 370, endPoint x: 852, endPoint y: 362, distance: 398.6
click at [849, 373] on pre "import 'tailwindcss/tailwind.css' ;" at bounding box center [750, 395] width 625 height 44
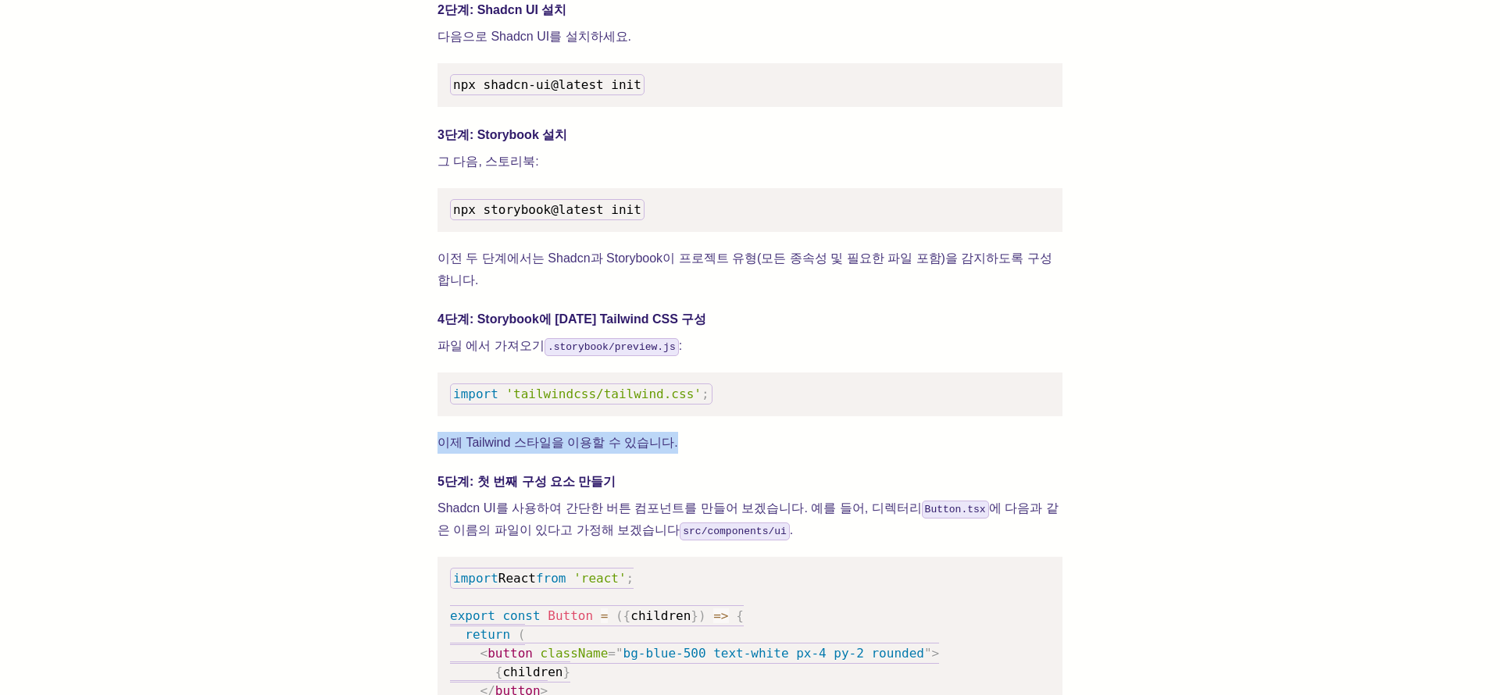
drag, startPoint x: 440, startPoint y: 413, endPoint x: 756, endPoint y: 414, distance: 316.5
click at [756, 432] on p "이제 Tailwind 스타일을 이용할 수 있습니다." at bounding box center [750, 443] width 625 height 22
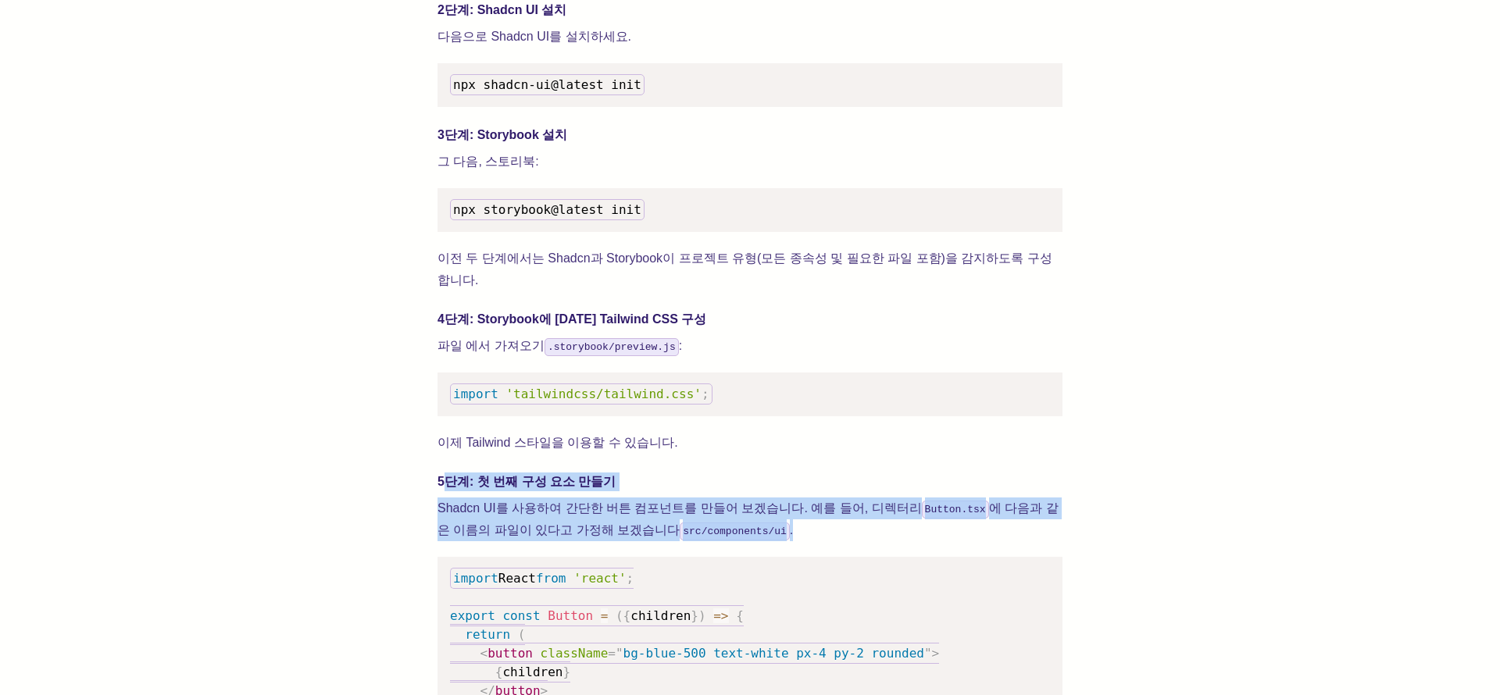
drag, startPoint x: 651, startPoint y: 480, endPoint x: 770, endPoint y: 501, distance: 120.6
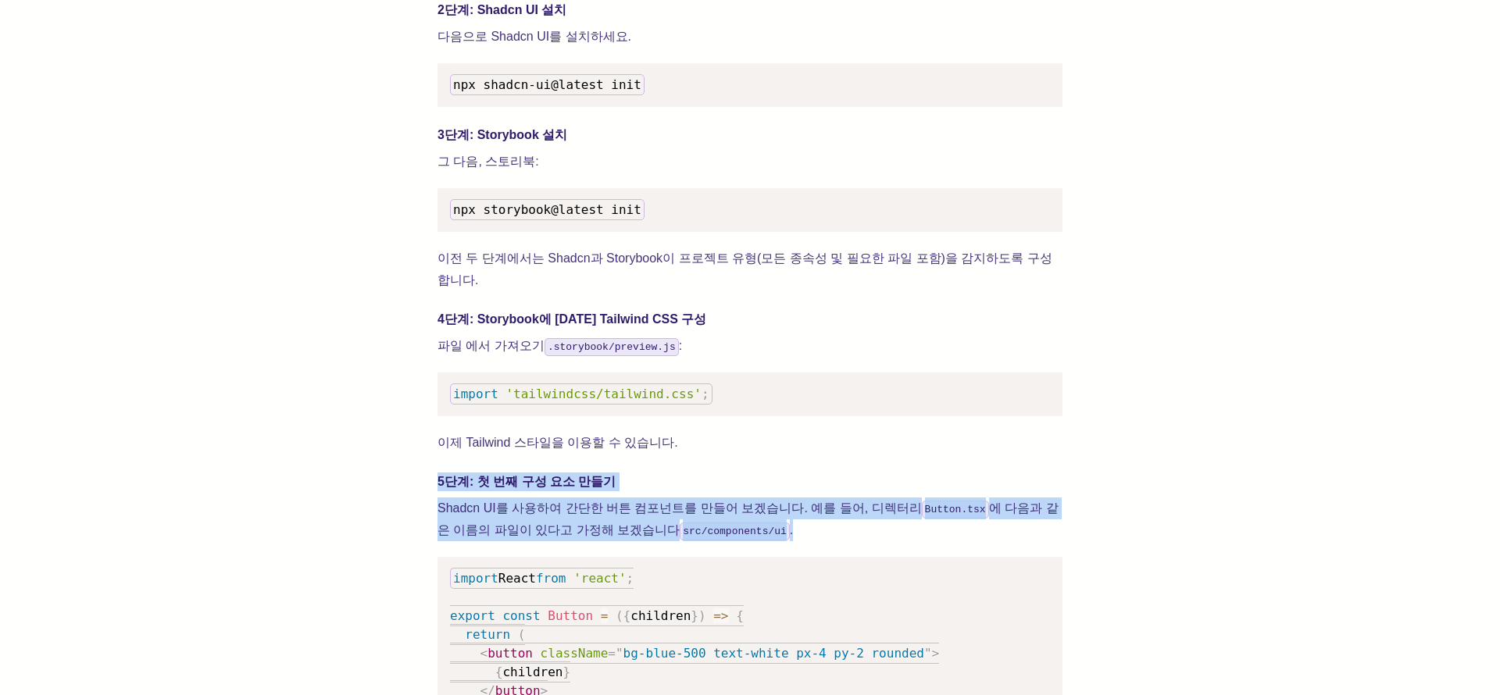
drag, startPoint x: 437, startPoint y: 452, endPoint x: 756, endPoint y: 499, distance: 323.0
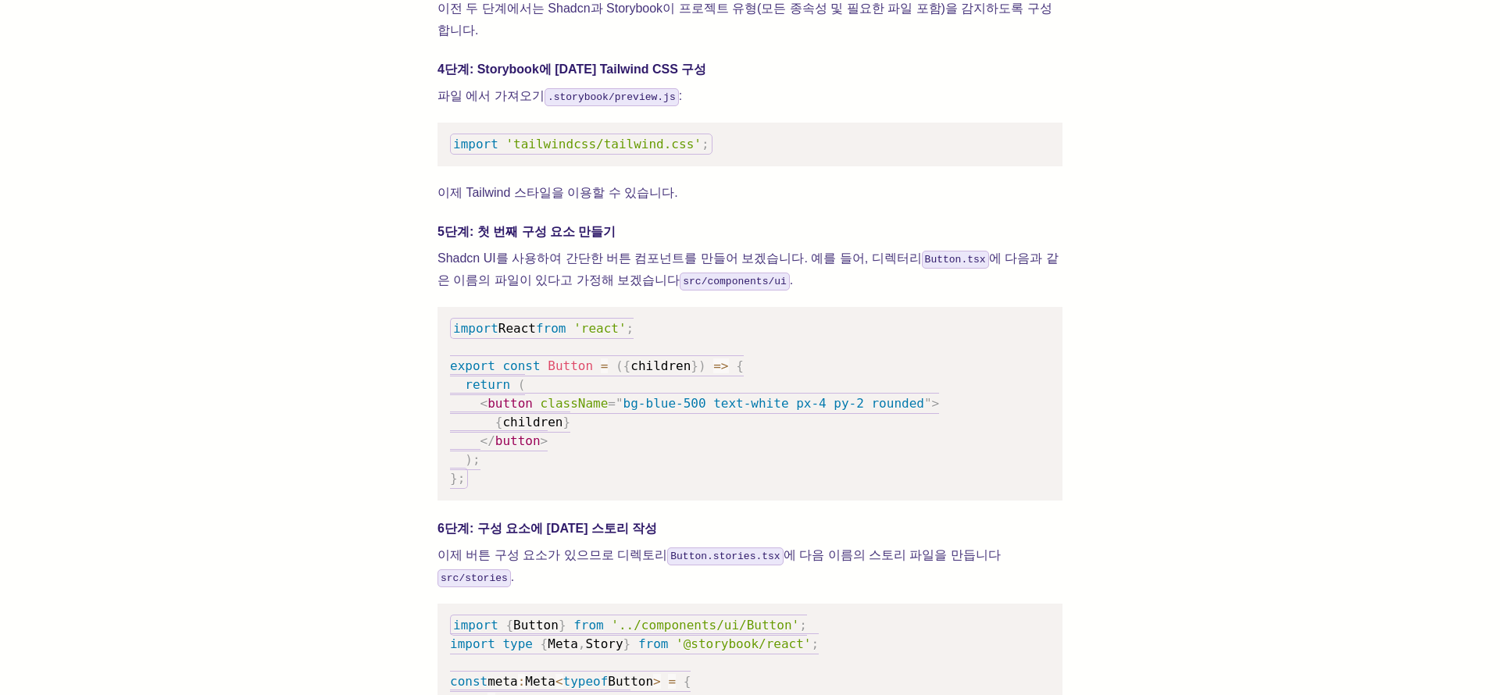
drag, startPoint x: 491, startPoint y: 414, endPoint x: 466, endPoint y: 367, distance: 53.1
click at [480, 392] on code "import React from 'react' ; export const Button = ( { children } ) => { return …" at bounding box center [694, 403] width 489 height 171
click at [456, 322] on span "import" at bounding box center [475, 329] width 45 height 15
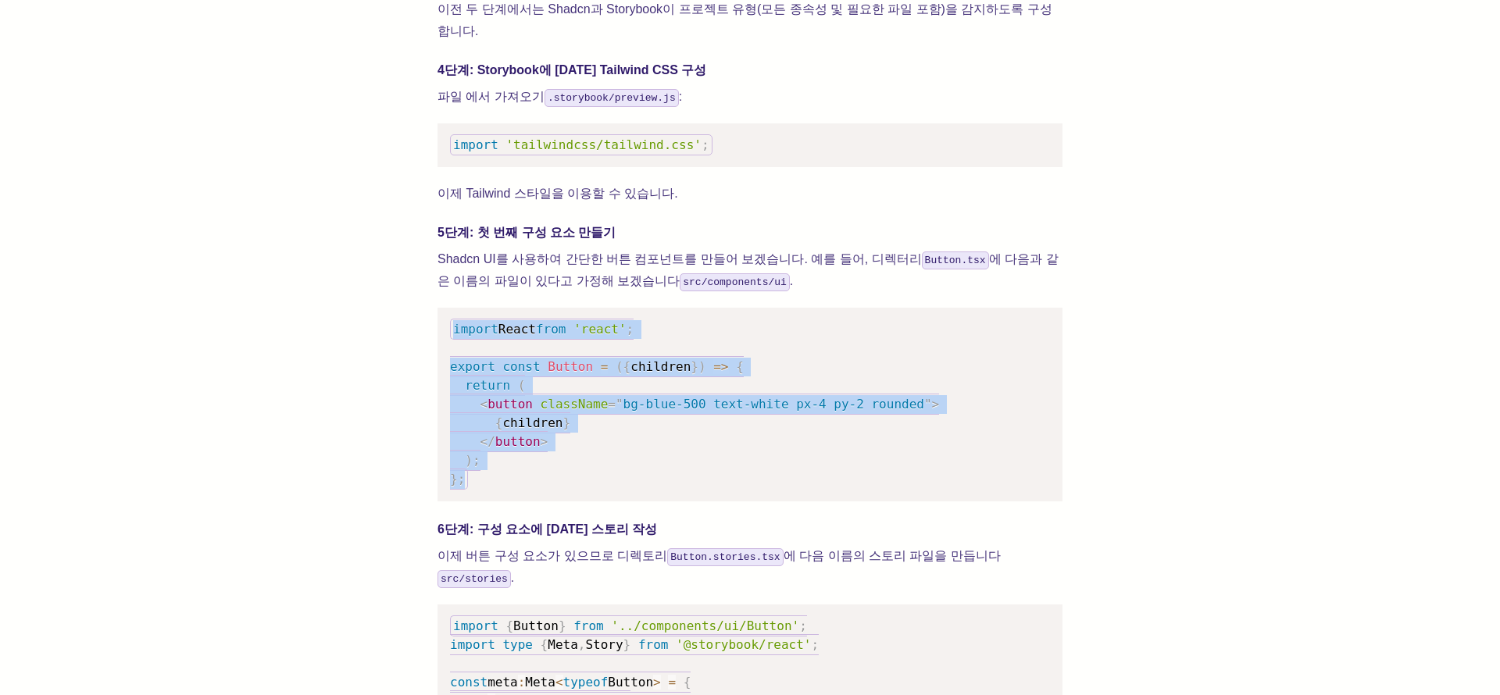
drag, startPoint x: 450, startPoint y: 302, endPoint x: 502, endPoint y: 463, distance: 169.0
click at [521, 458] on pre "import React from 'react' ; export const Button = ( { children } ) => { return …" at bounding box center [750, 405] width 625 height 194
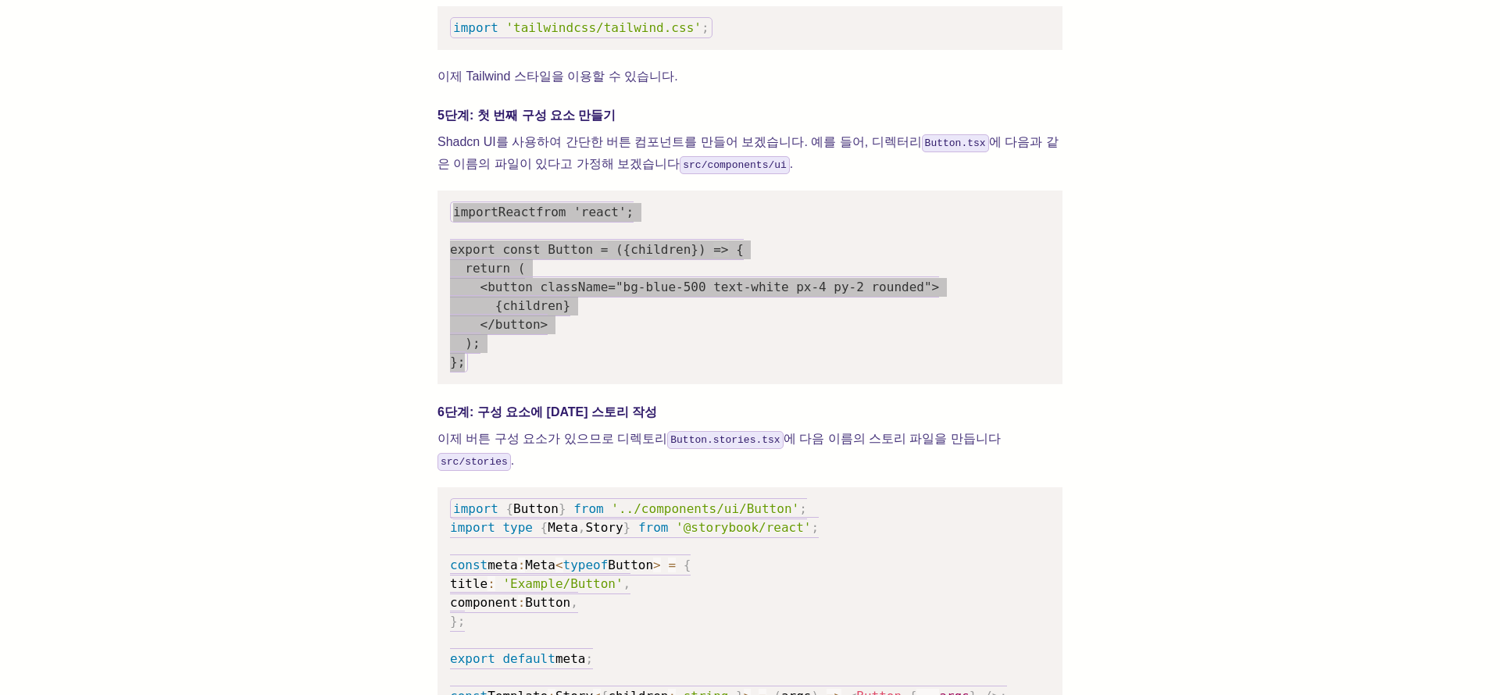
scroll to position [2145, 0]
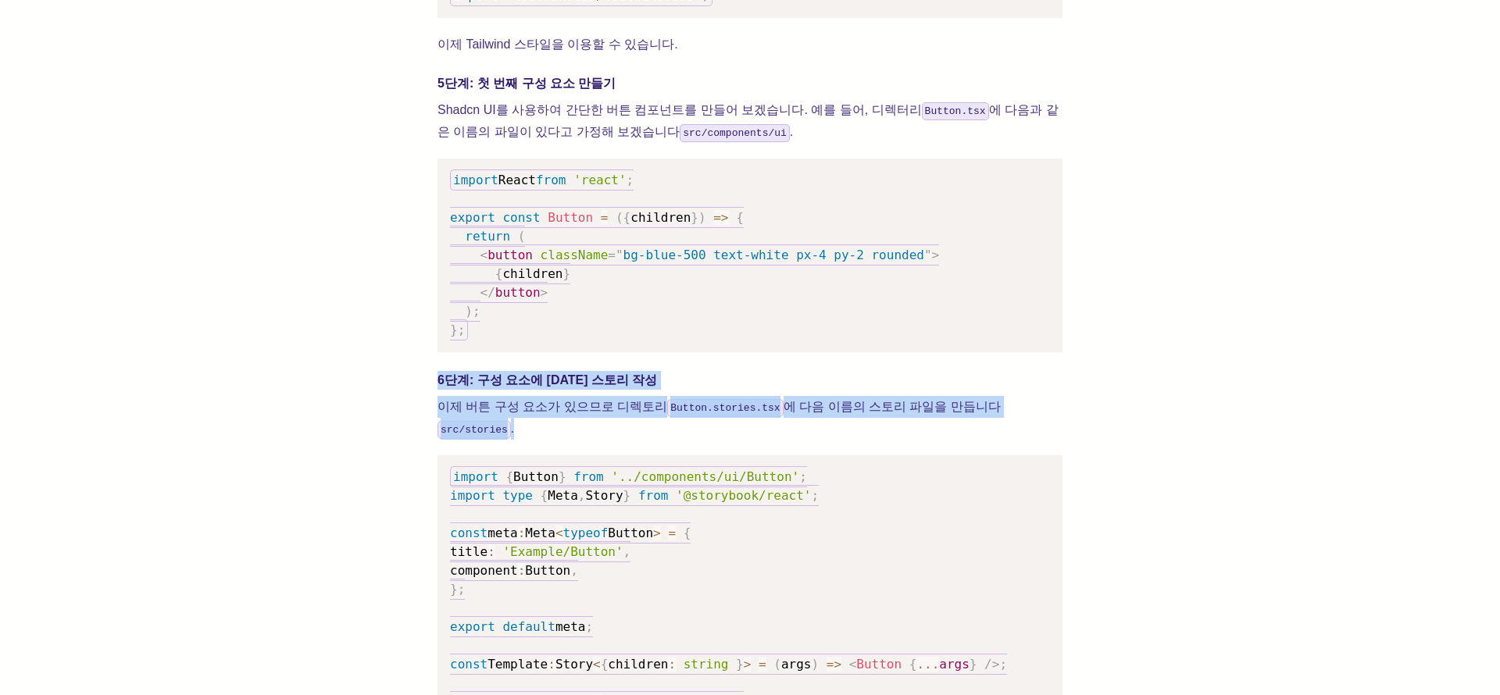
drag, startPoint x: 440, startPoint y: 355, endPoint x: 1092, endPoint y: 379, distance: 652.9
click at [1094, 377] on div "이 가이드는 Shadcn UI와 Storybook을 설정하여 UI 구성 요소를 만드는 방법을 보여드리기 위해 작성되었습니다. Shadcn UI…" at bounding box center [750, 426] width 1375 height 3972
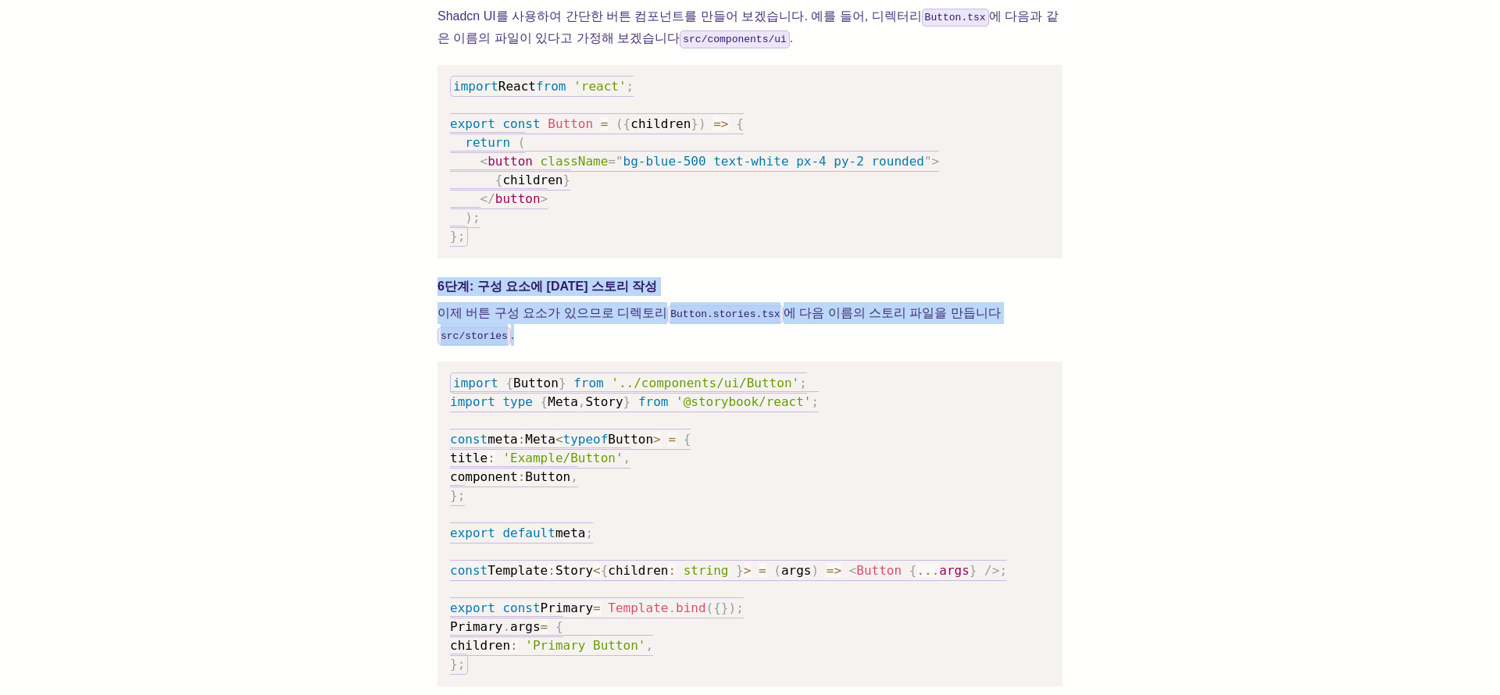
scroll to position [2310, 0]
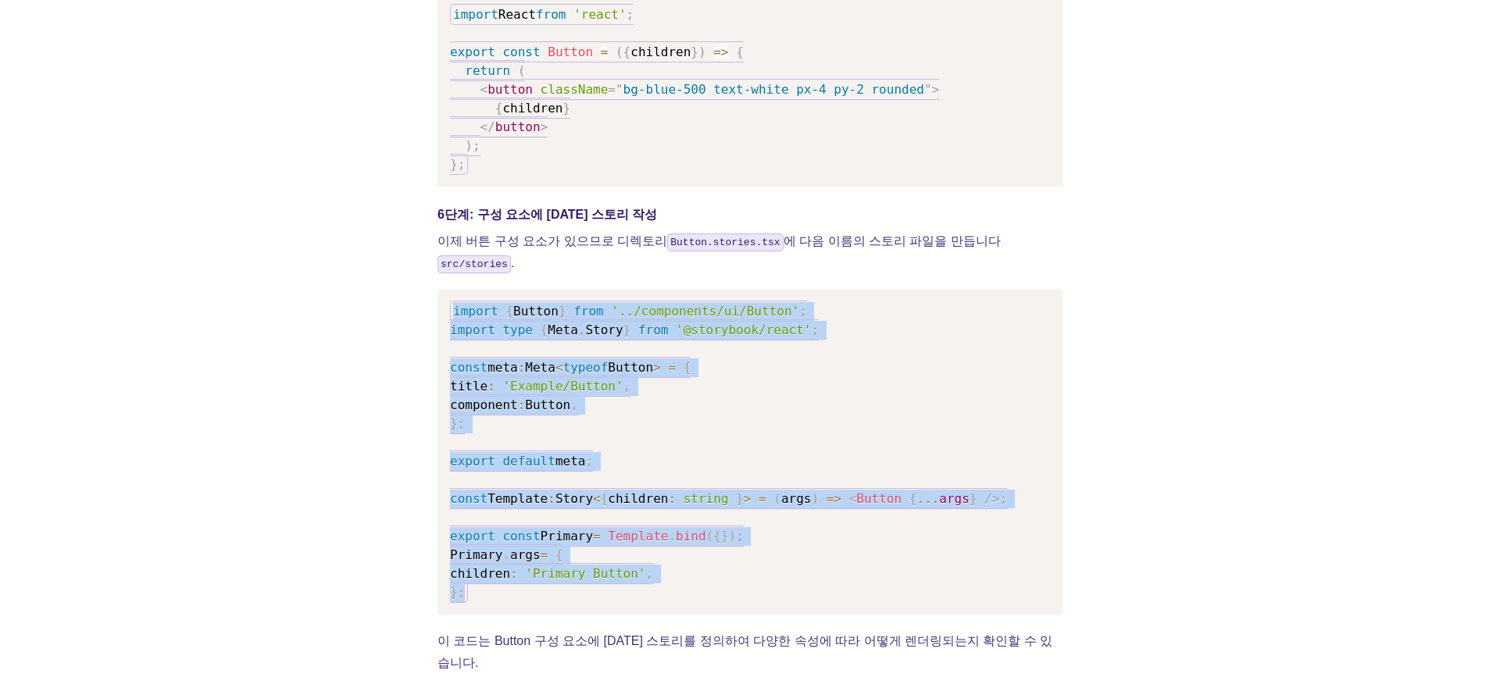
drag, startPoint x: 452, startPoint y: 257, endPoint x: 629, endPoint y: 541, distance: 334.1
click at [629, 541] on pre "import { Button } from '../components/ui/Button' ; import type { Meta , Story }…" at bounding box center [750, 452] width 625 height 325
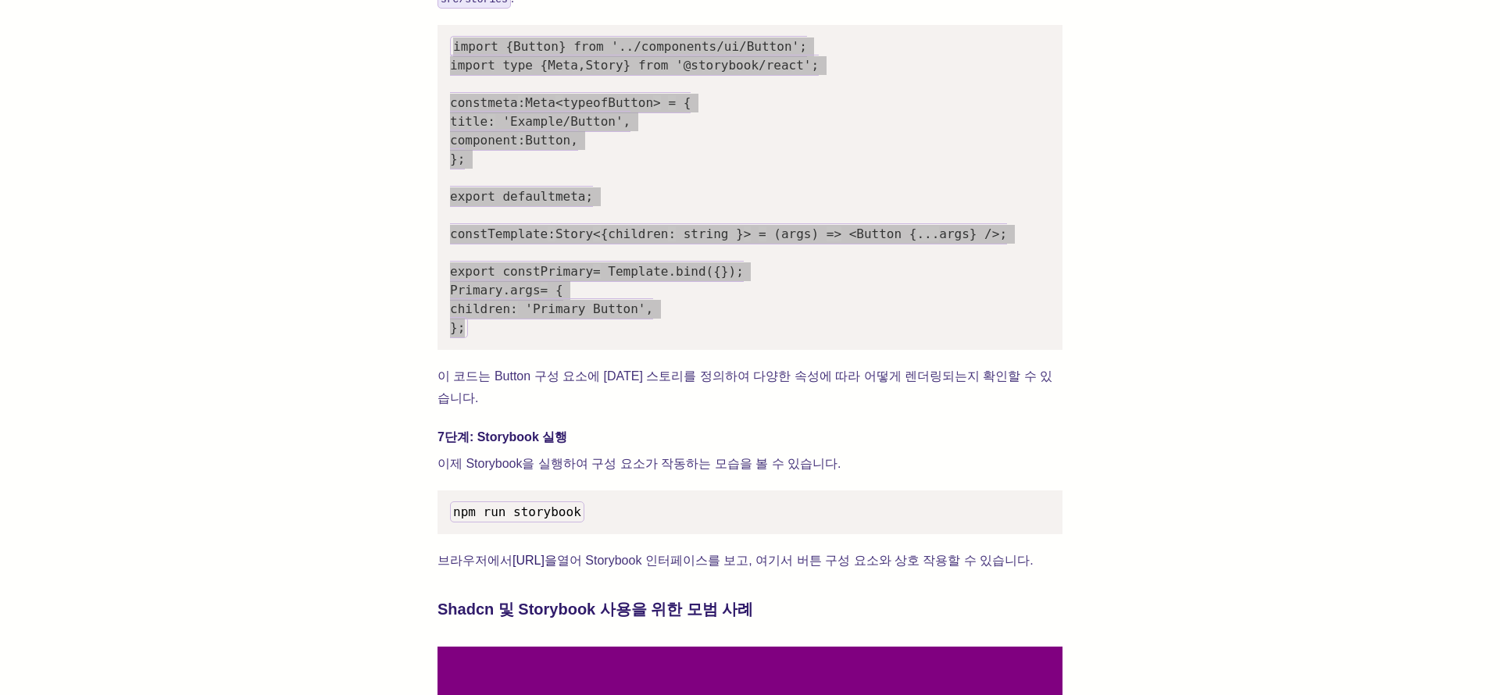
scroll to position [2594, 0]
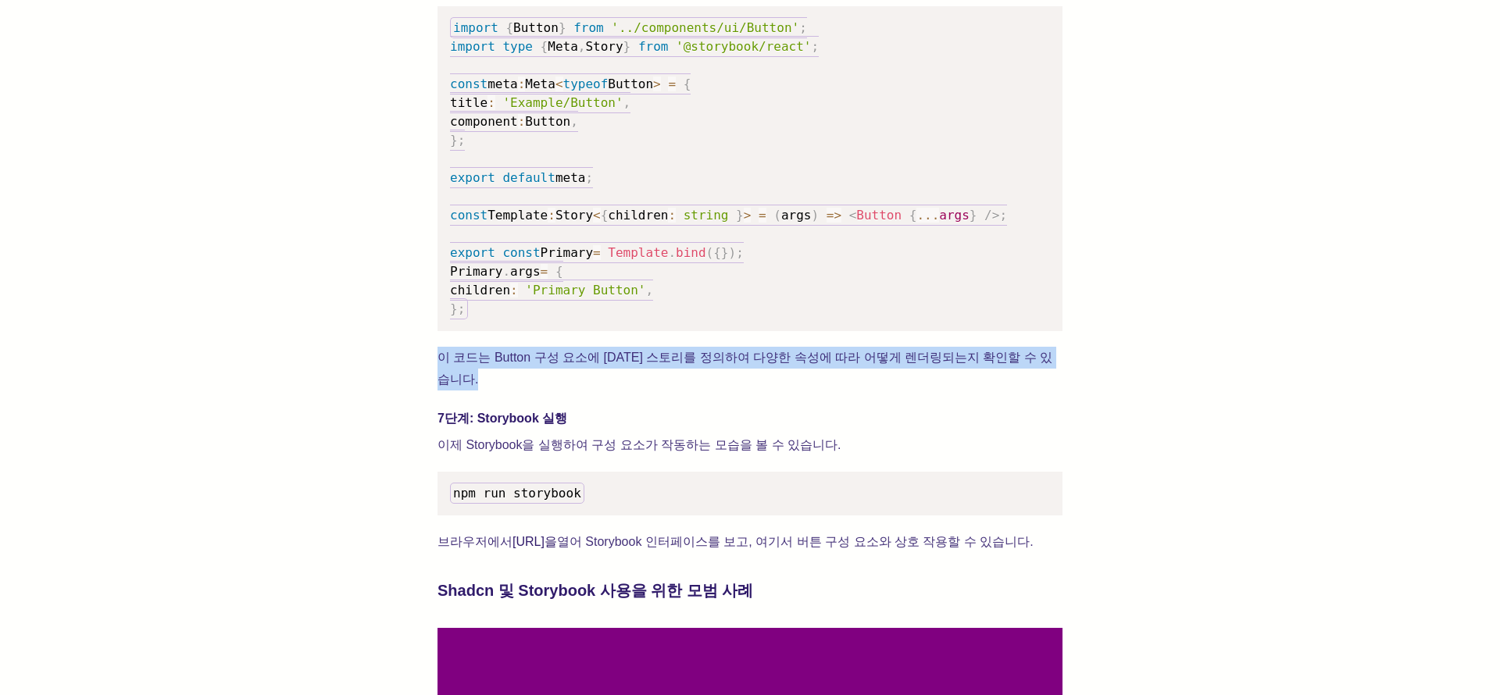
drag, startPoint x: 431, startPoint y: 308, endPoint x: 1042, endPoint y: 334, distance: 611.6
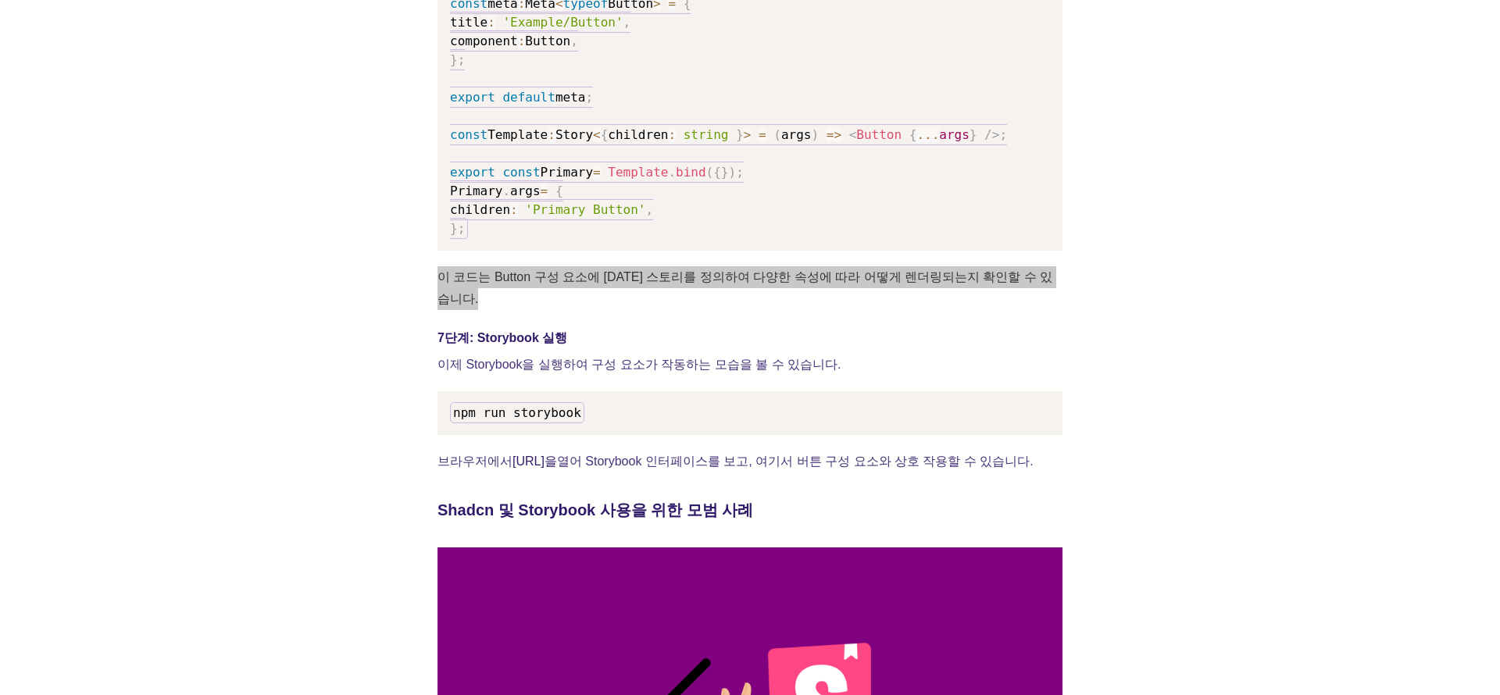
scroll to position [2675, 0]
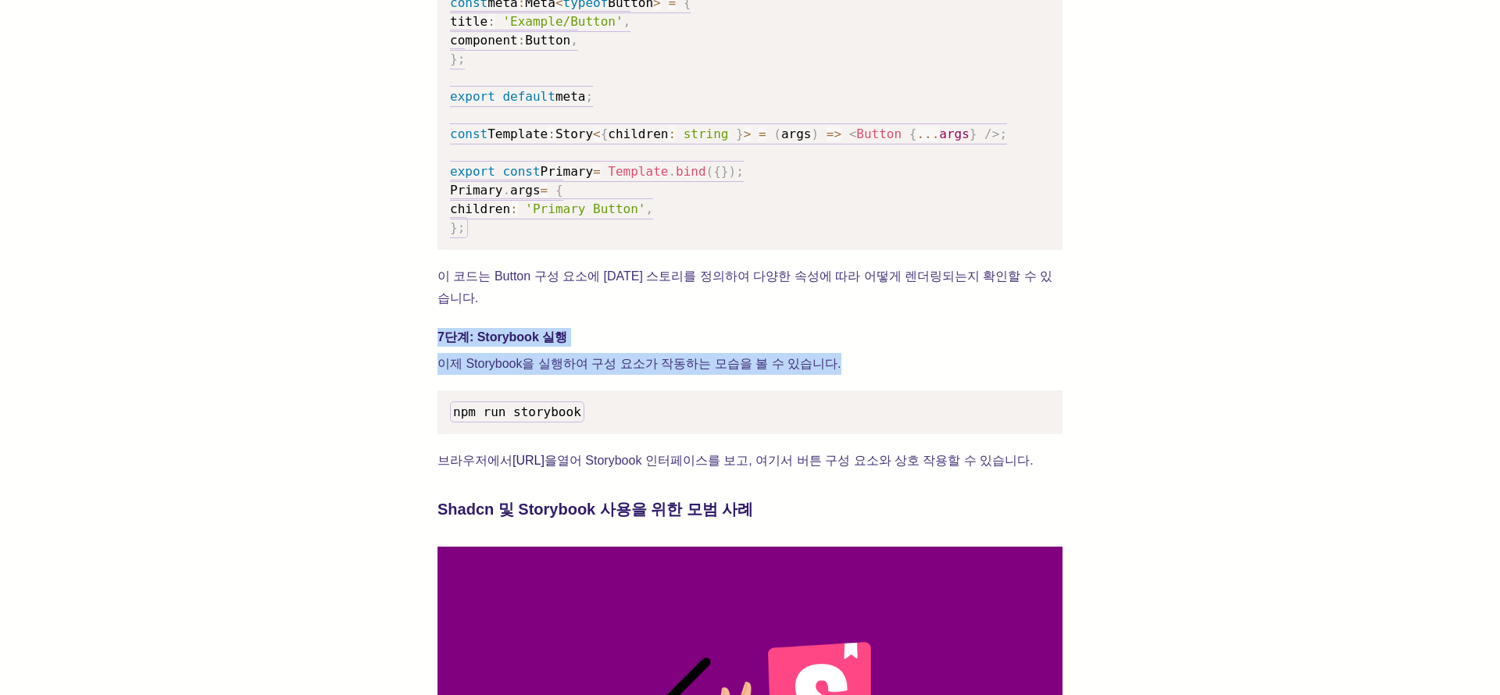
drag, startPoint x: 595, startPoint y: 270, endPoint x: 842, endPoint y: 309, distance: 250.1
drag, startPoint x: 441, startPoint y: 391, endPoint x: 1194, endPoint y: 401, distance: 752.5
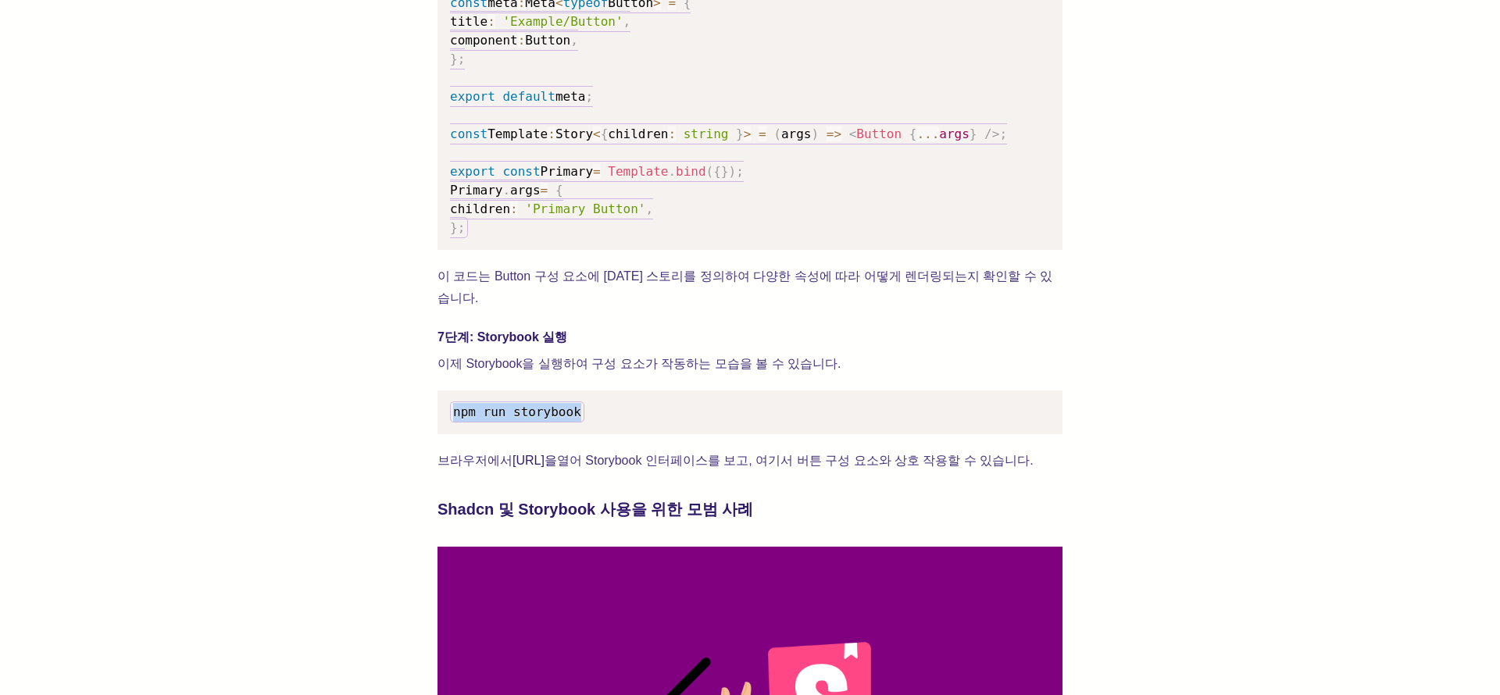
drag, startPoint x: 449, startPoint y: 347, endPoint x: 703, endPoint y: 350, distance: 254.0
click at [703, 391] on pre "npm run storybook" at bounding box center [750, 413] width 625 height 44
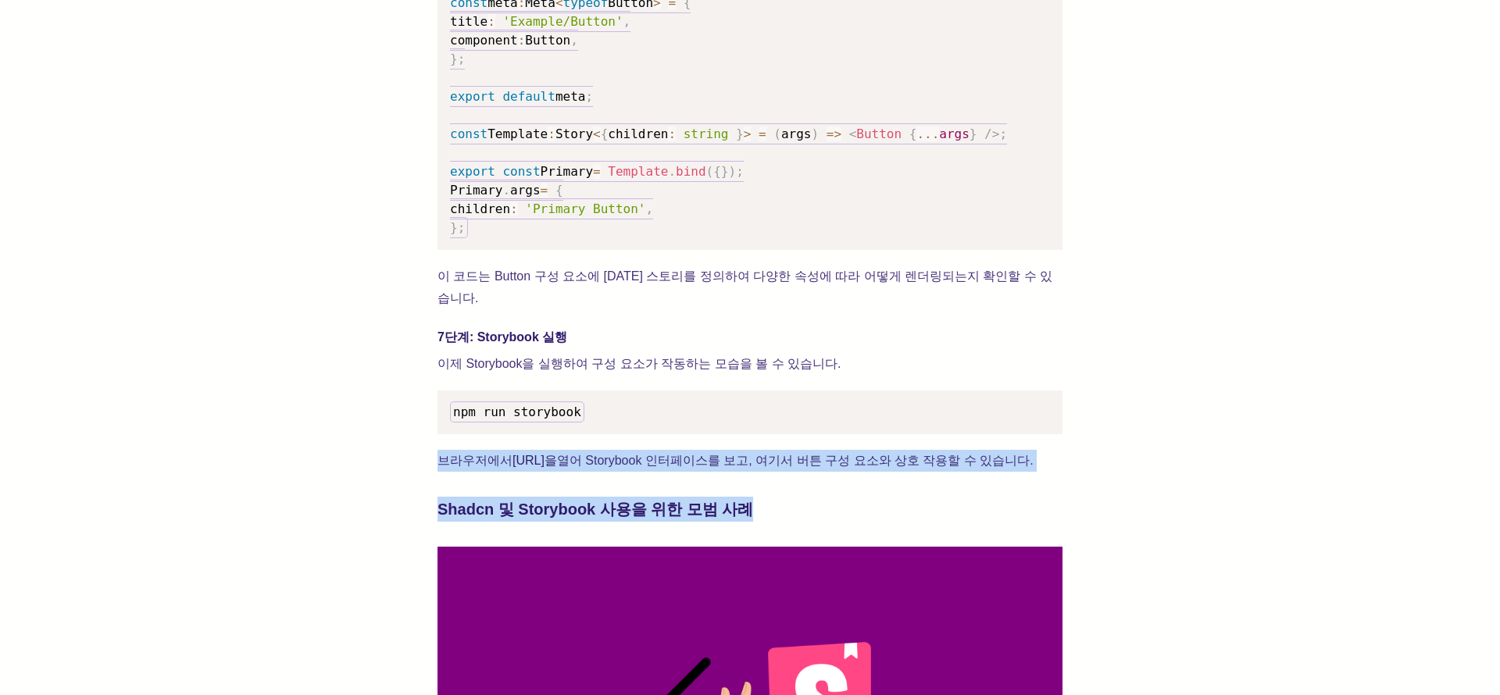
drag, startPoint x: 440, startPoint y: 388, endPoint x: 780, endPoint y: 445, distance: 344.5
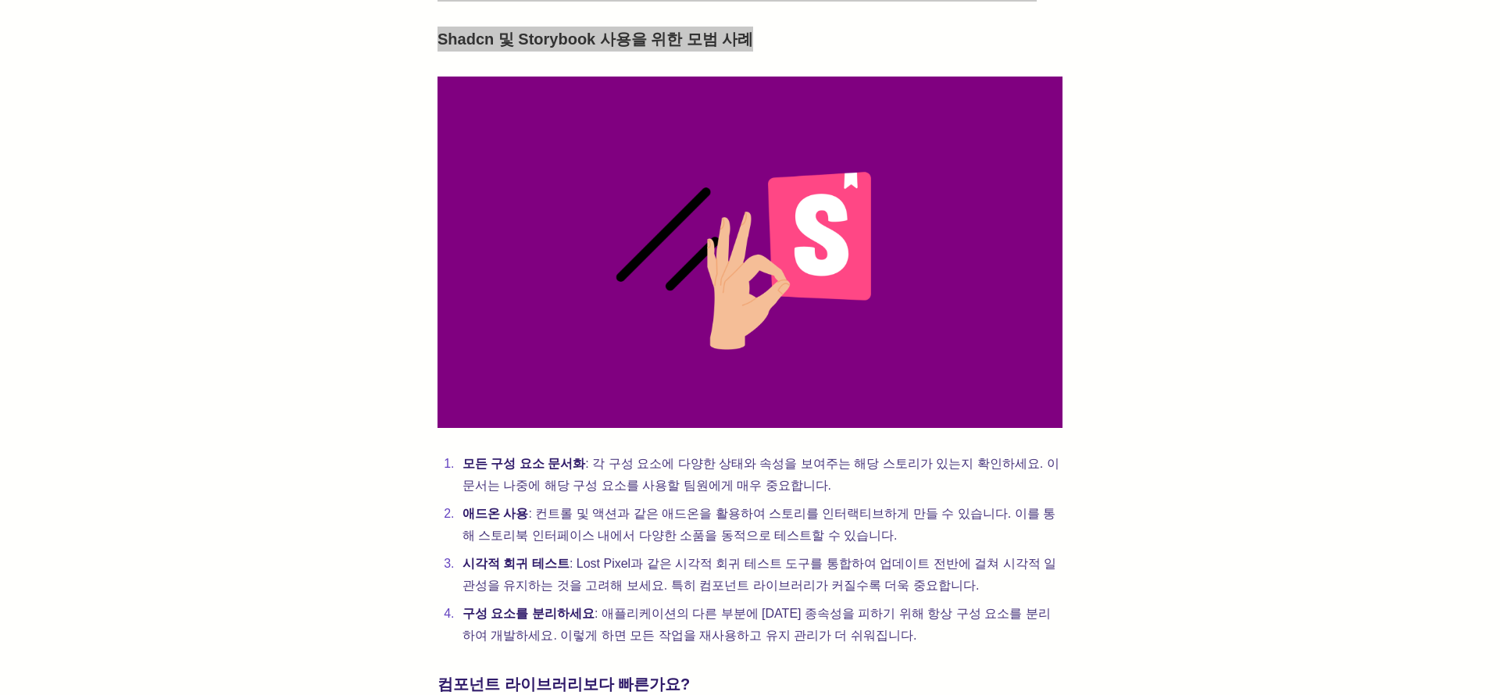
scroll to position [3136, 0]
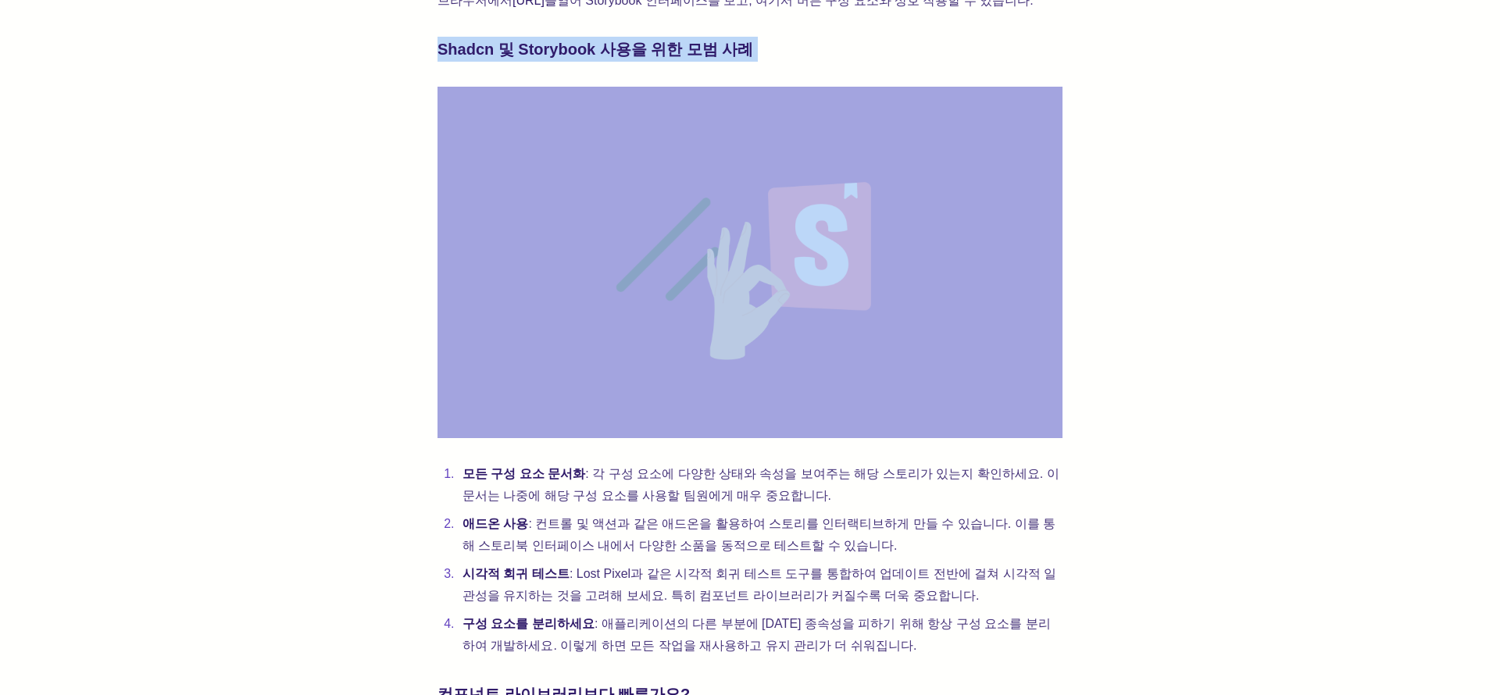
drag, startPoint x: 737, startPoint y: 247, endPoint x: 288, endPoint y: 320, distance: 455.2
drag, startPoint x: 1134, startPoint y: 274, endPoint x: 494, endPoint y: 246, distance: 640.5
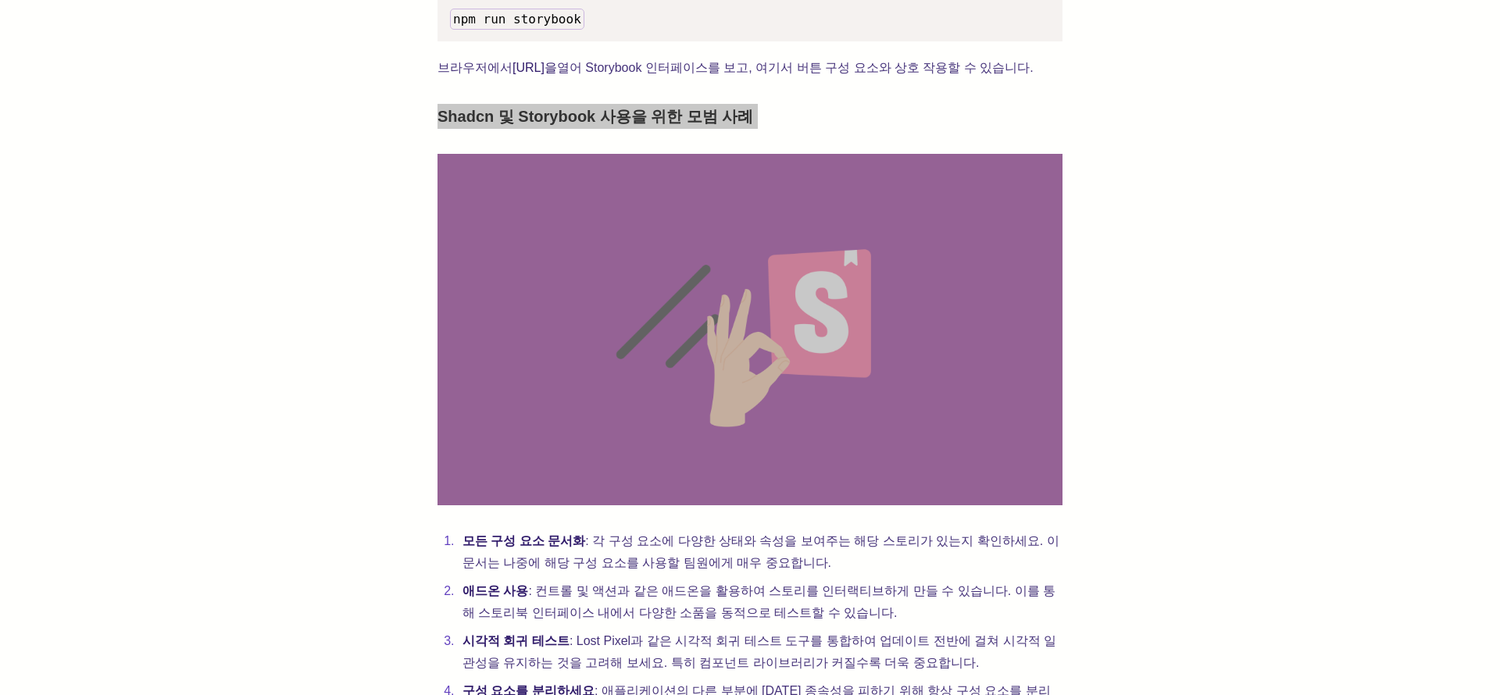
scroll to position [3060, 0]
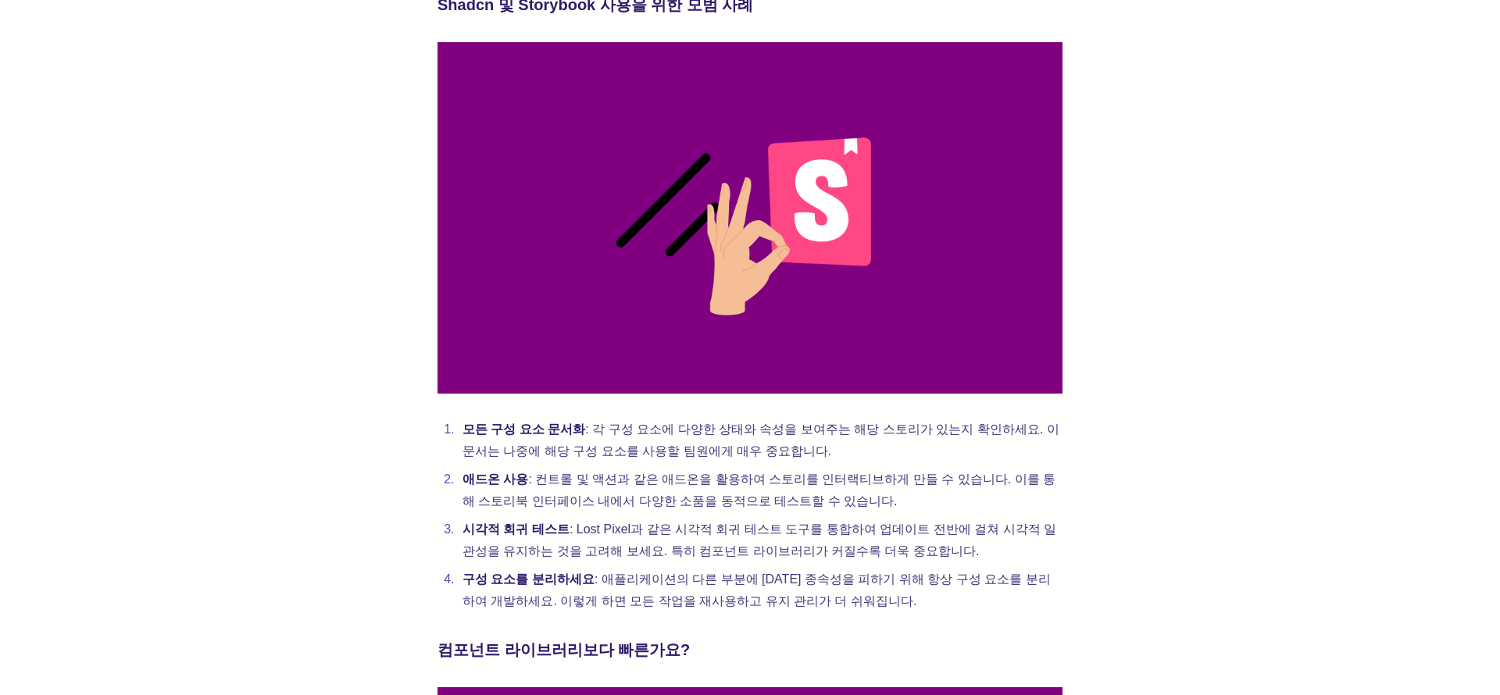
scroll to position [3186, 0]
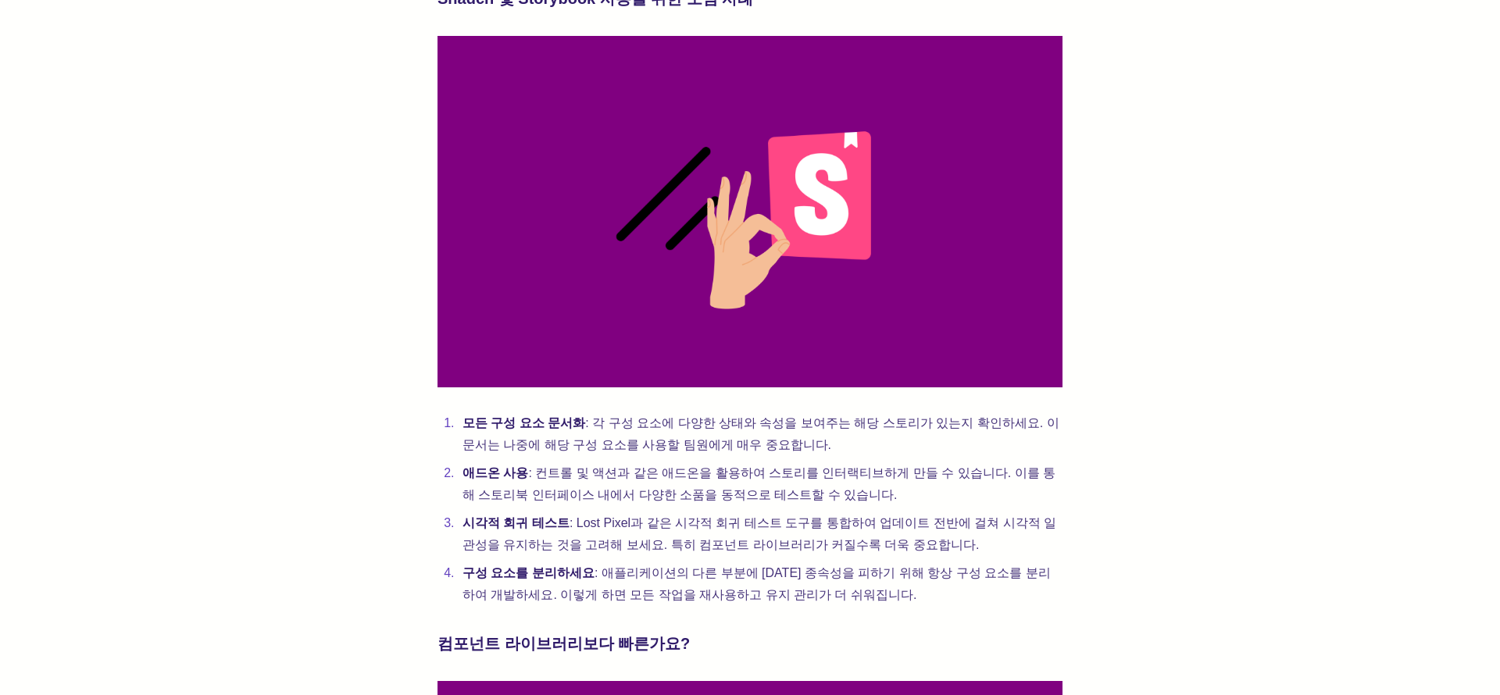
click at [468, 416] on font "모든 구성 요소 문서화" at bounding box center [524, 422] width 123 height 13
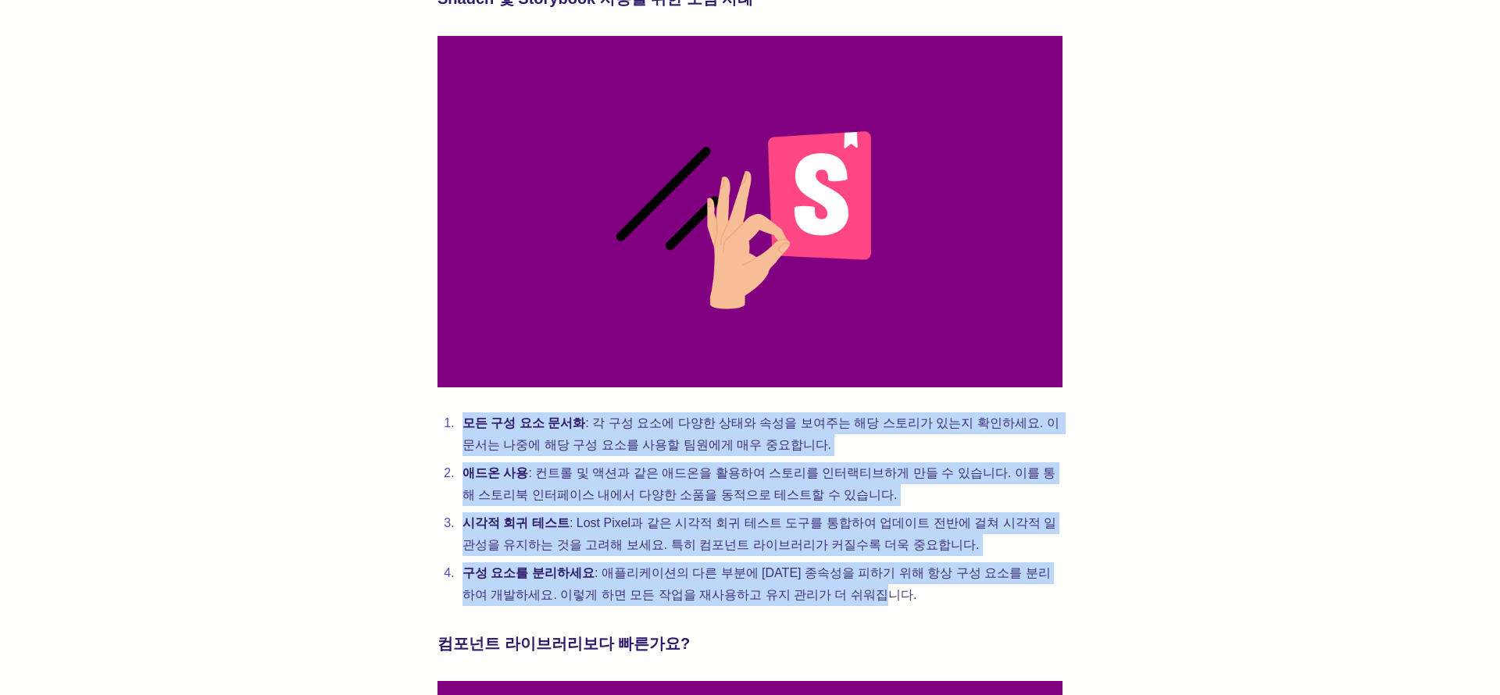
drag, startPoint x: 441, startPoint y: 348, endPoint x: 809, endPoint y: 534, distance: 411.6
click at [809, 534] on ol "모든 구성 요소 문서화 : 각 구성 요소에 다양한 상태와 속성을 보여주는 해당 스토리가 있는지 확인하세요. 이 문서는 나중에 해당 구성 요소를…" at bounding box center [750, 510] width 625 height 194
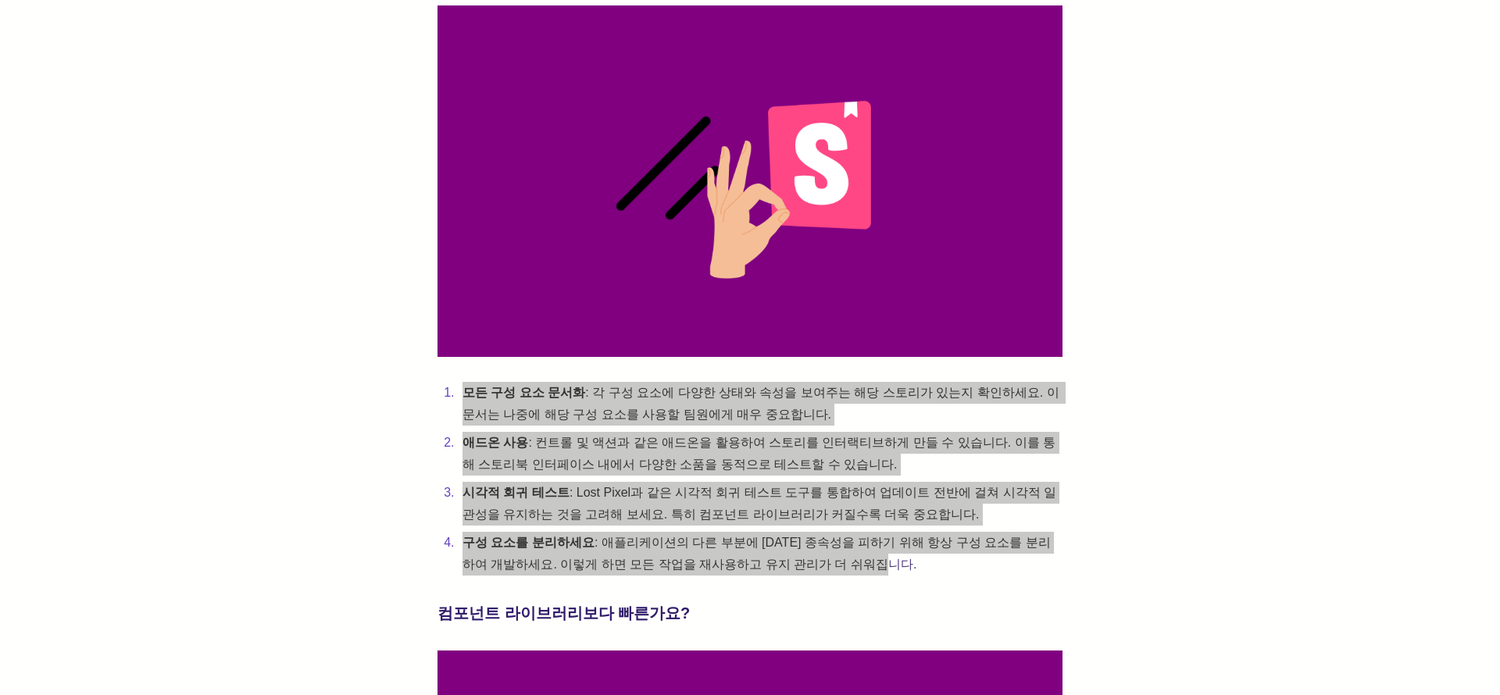
scroll to position [3222, 0]
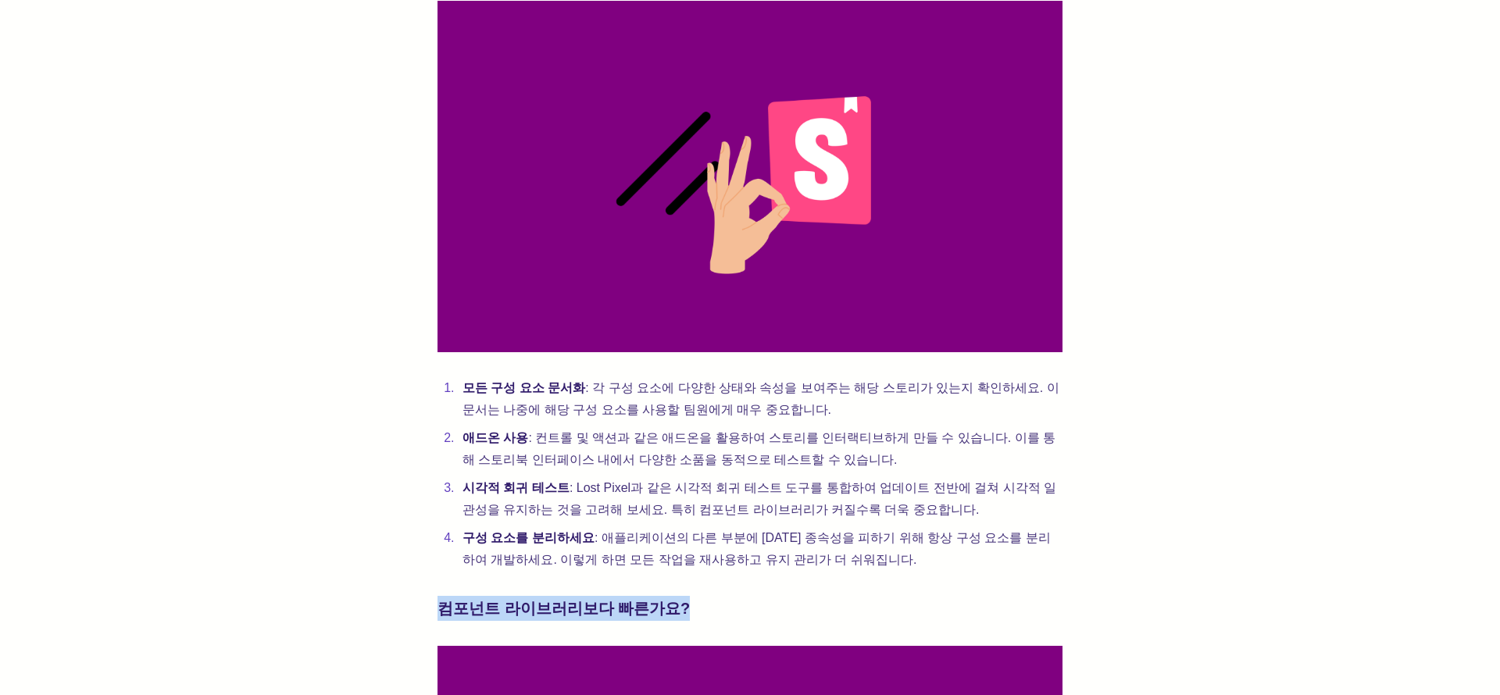
drag, startPoint x: 438, startPoint y: 541, endPoint x: 672, endPoint y: 541, distance: 233.6
click at [724, 596] on h3 "컴포넌트 라이브러리보다 빠른가요?" at bounding box center [750, 608] width 625 height 25
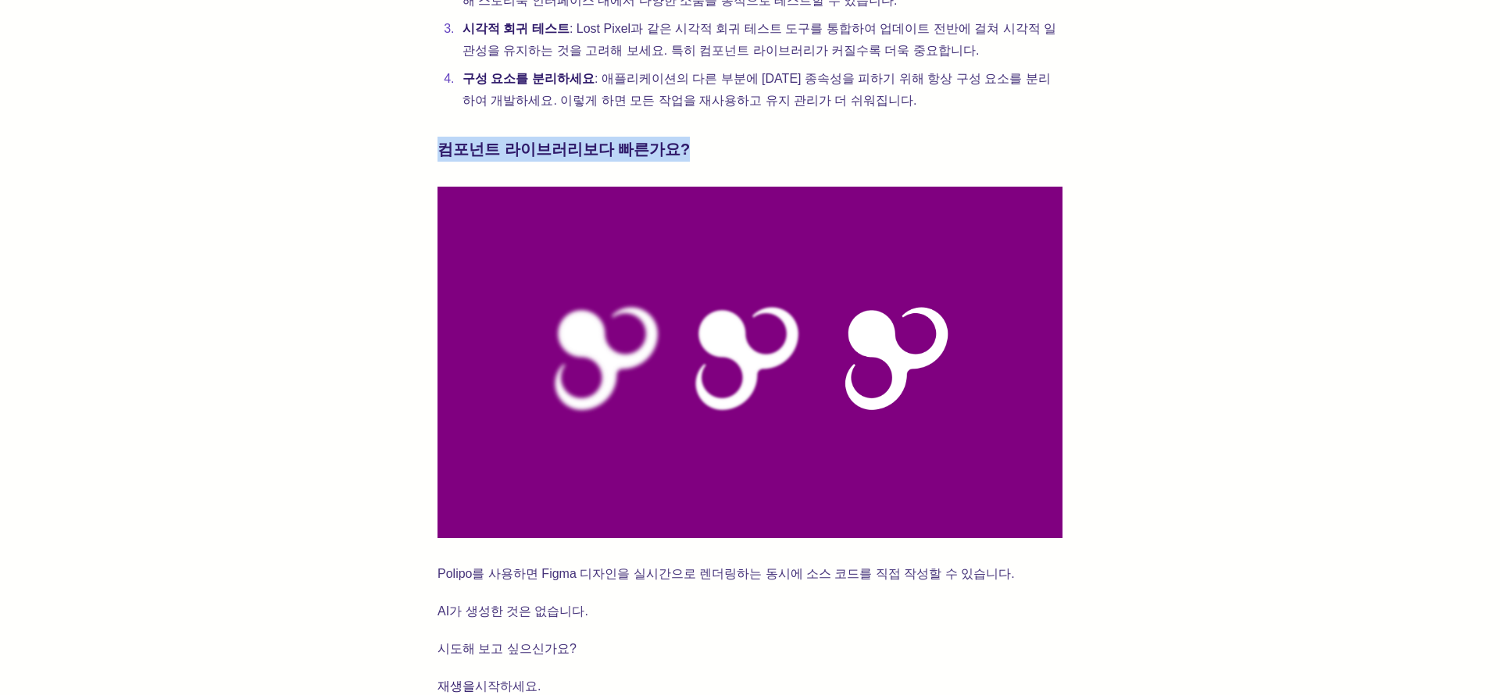
scroll to position [3682, 0]
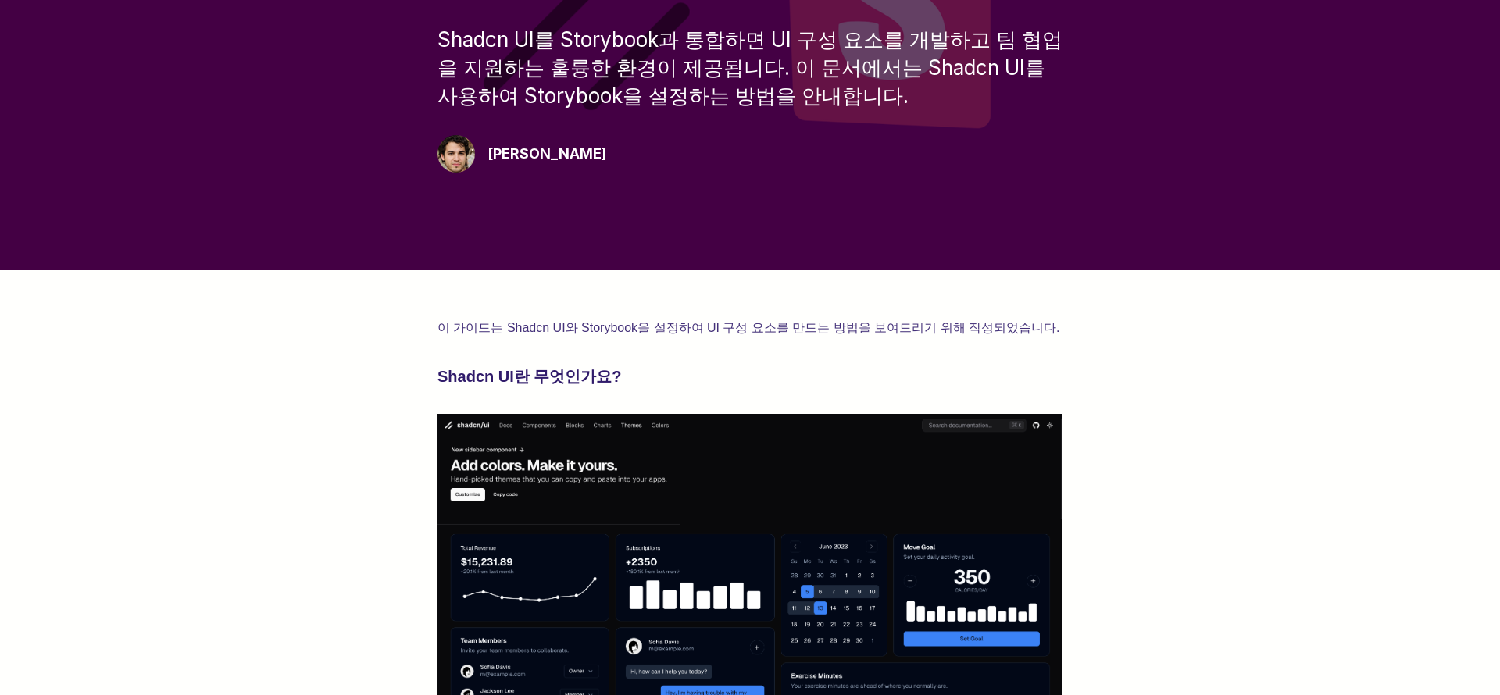
scroll to position [0, 0]
